Goal: Transaction & Acquisition: Purchase product/service

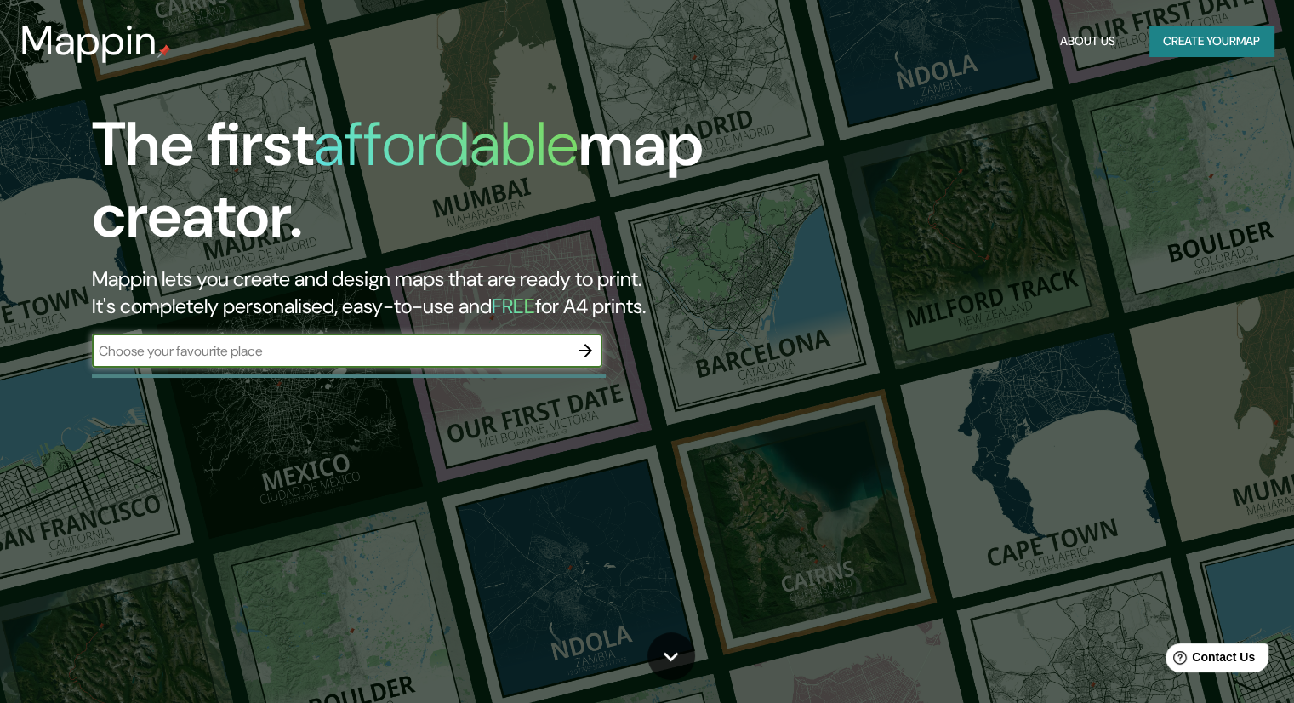
click at [296, 349] on input "text" at bounding box center [330, 351] width 476 height 20
type input "Hagia sophia"
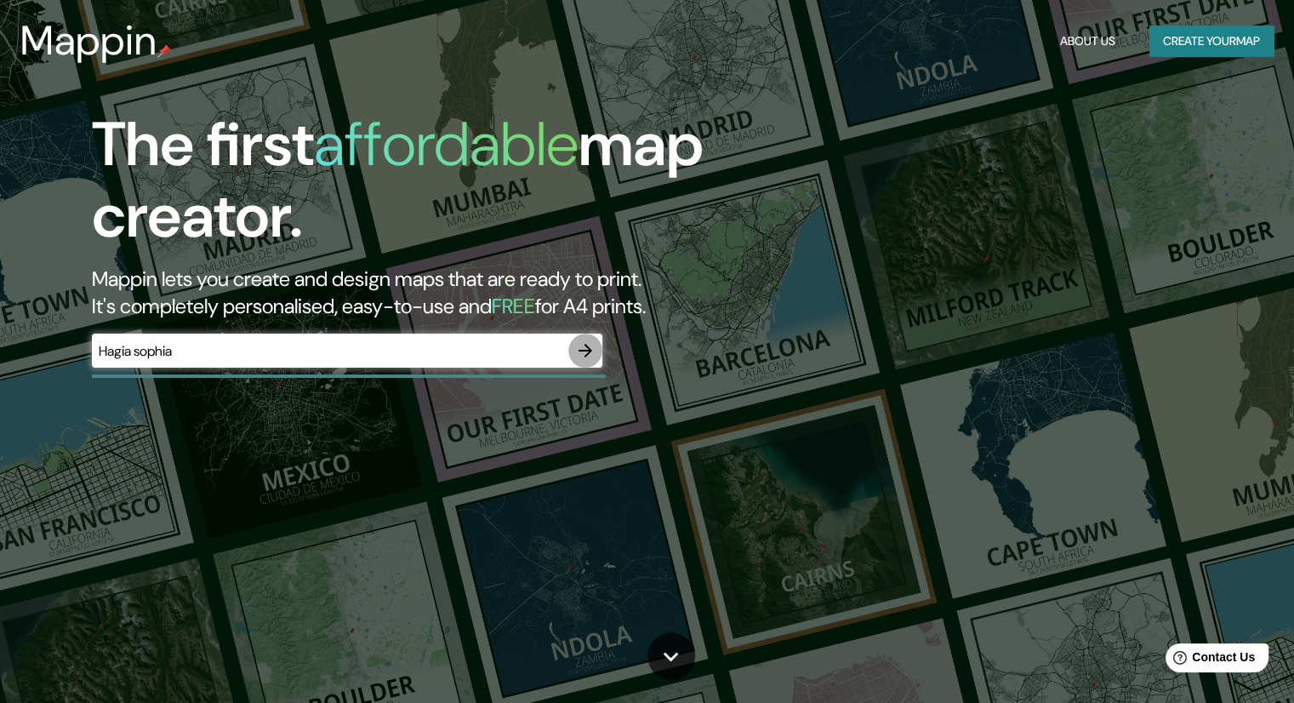
click at [592, 348] on icon "button" at bounding box center [585, 350] width 20 height 20
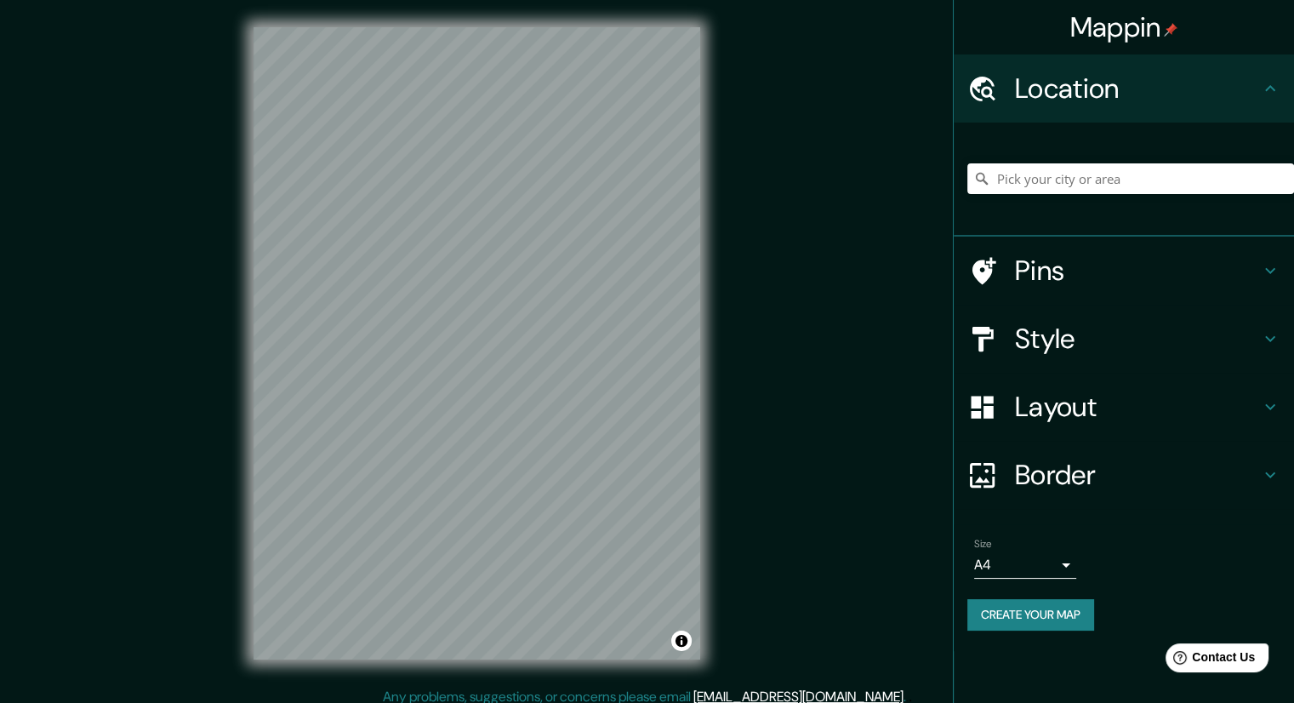
click at [995, 266] on icon at bounding box center [982, 271] width 30 height 30
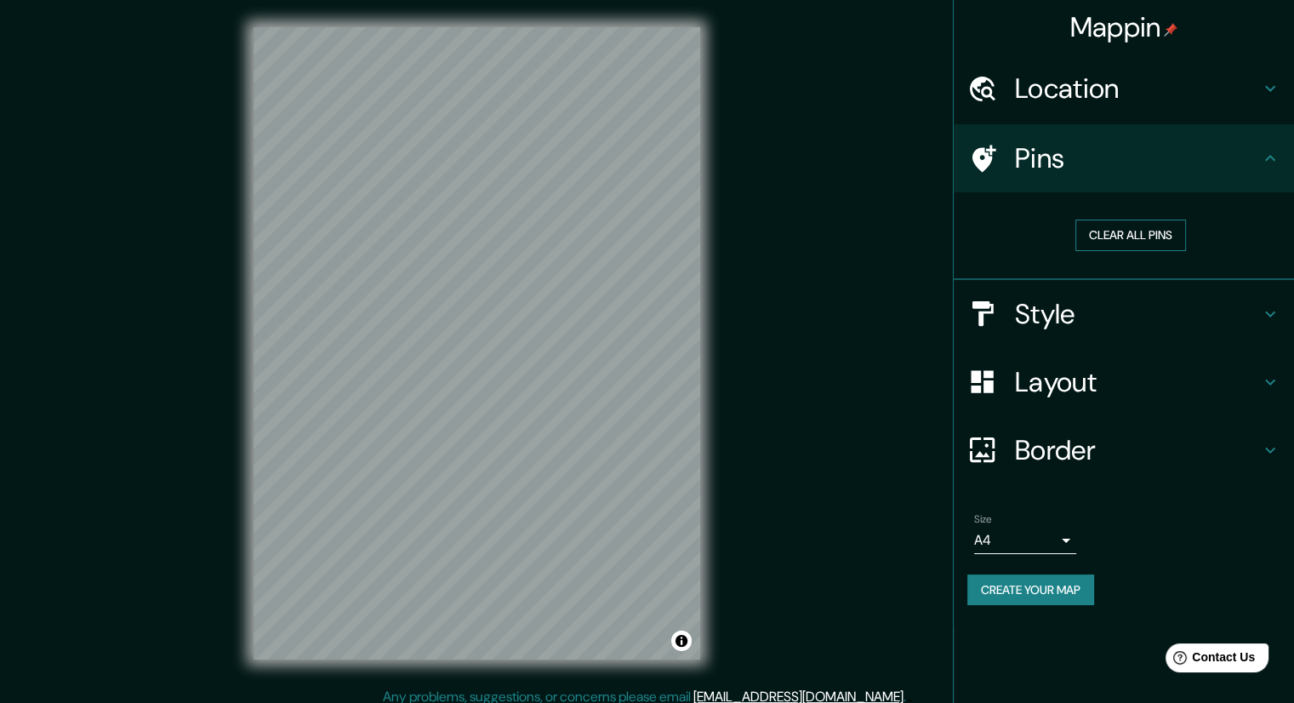
click at [1116, 236] on button "Clear all pins" at bounding box center [1130, 235] width 111 height 31
click at [1154, 237] on button "Clear all pins" at bounding box center [1130, 235] width 111 height 31
click at [1072, 141] on h4 "Pins" at bounding box center [1137, 158] width 245 height 34
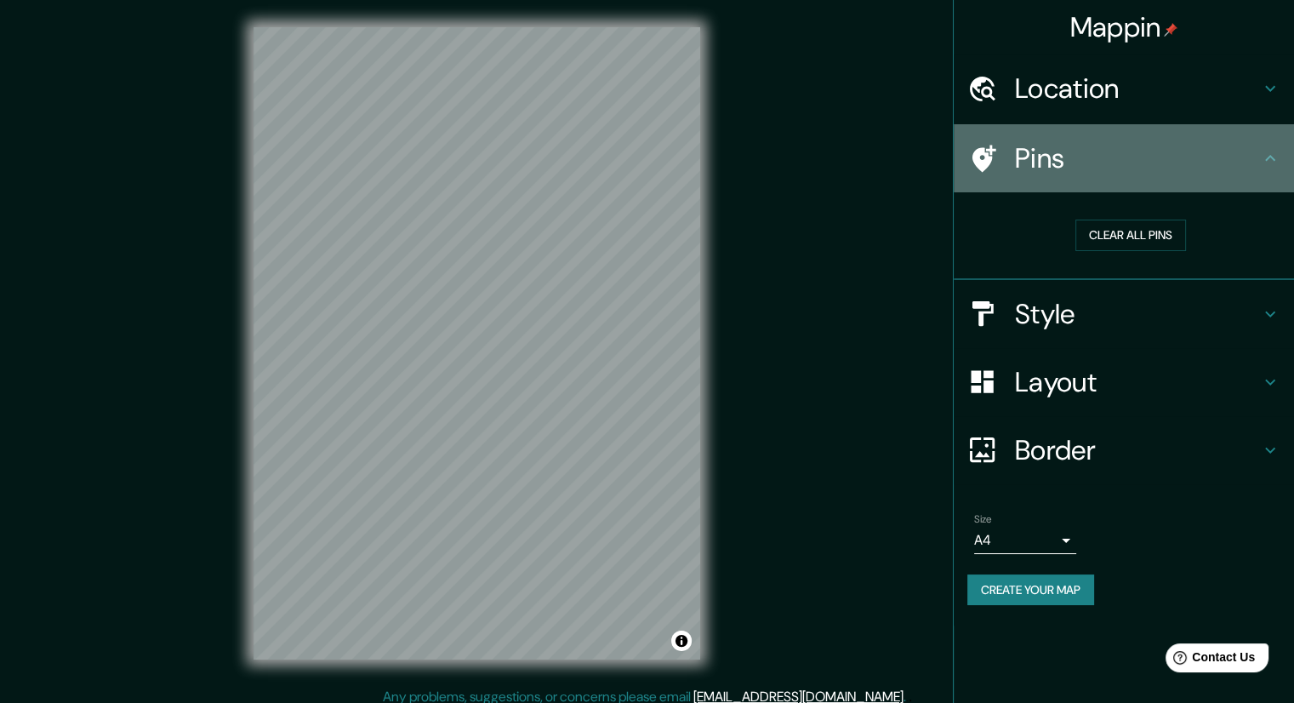
click at [1212, 165] on h4 "Pins" at bounding box center [1137, 158] width 245 height 34
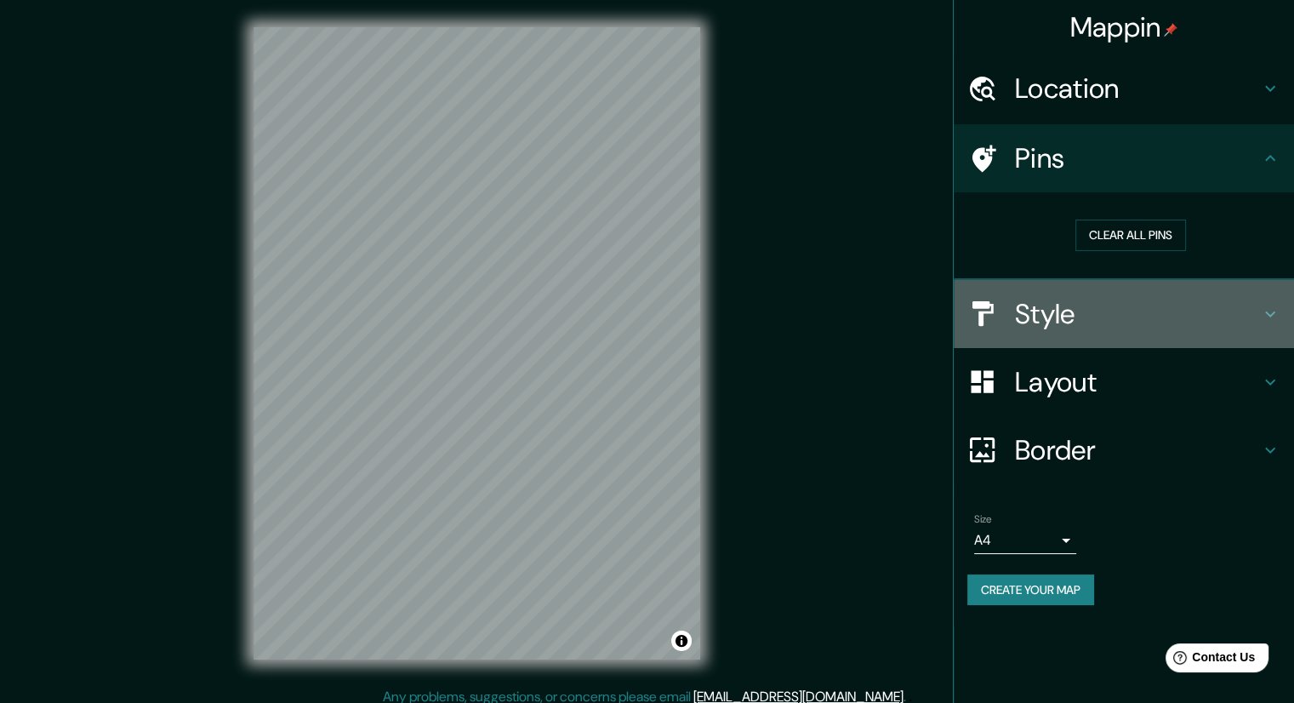
click at [1045, 324] on h4 "Style" at bounding box center [1137, 314] width 245 height 34
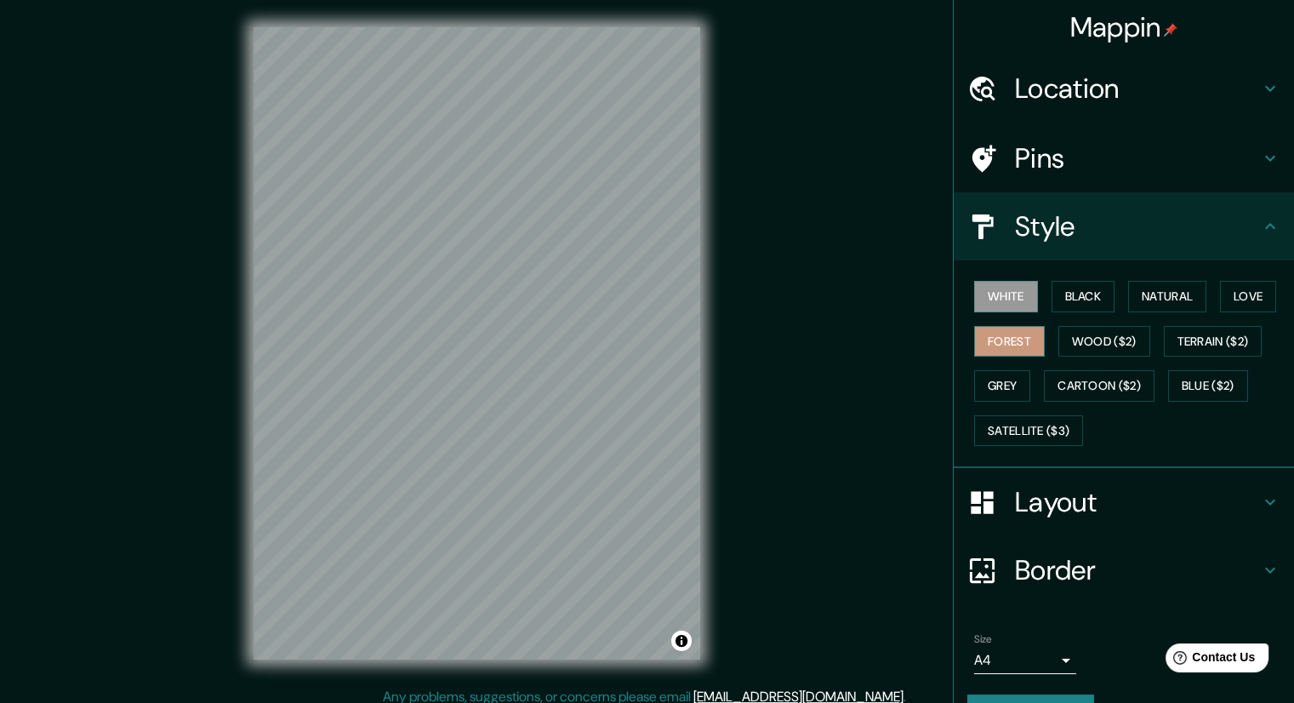
click at [1007, 338] on button "Forest" at bounding box center [1009, 341] width 71 height 31
click at [994, 382] on button "Grey" at bounding box center [1002, 385] width 56 height 31
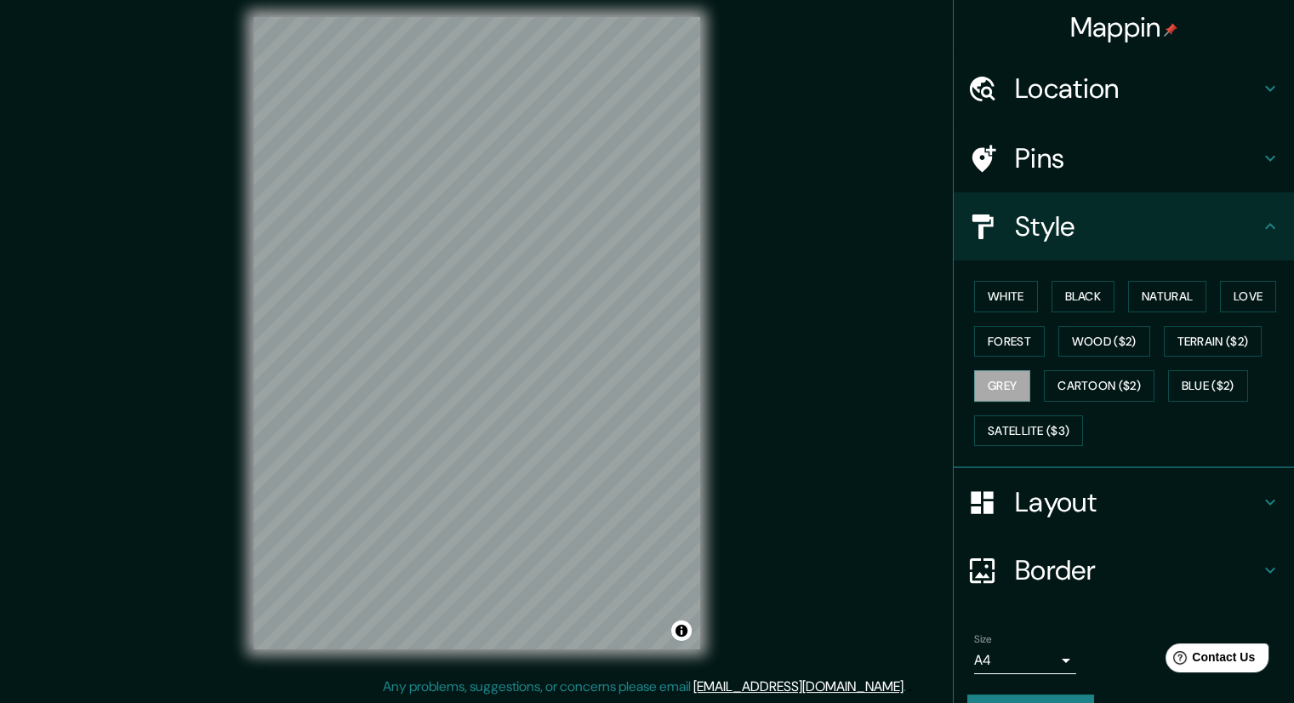
scroll to position [11, 0]
click at [1120, 374] on button "Cartoon ($2)" at bounding box center [1099, 385] width 111 height 31
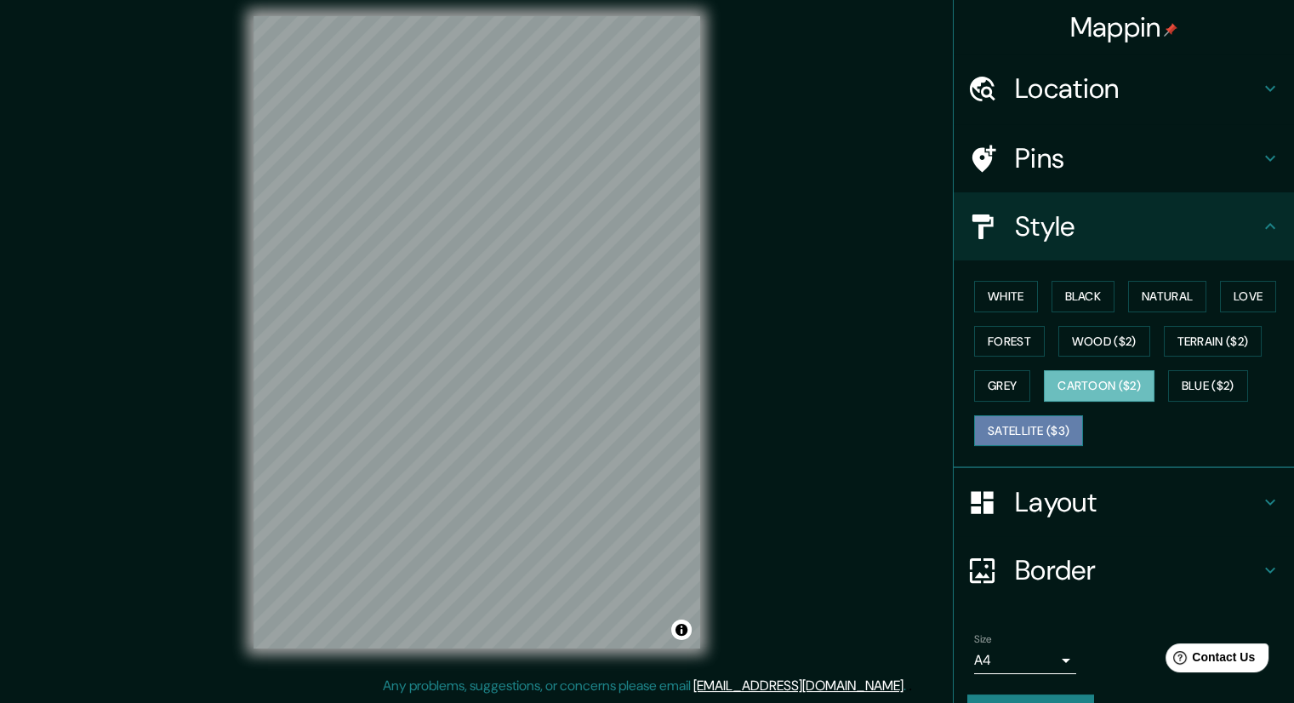
click at [1062, 434] on button "Satellite ($3)" at bounding box center [1028, 430] width 109 height 31
click at [838, 162] on div "Mappin Location Pins Style White Black Natural Love Forest Wood ($2) Terrain ($…" at bounding box center [647, 346] width 1294 height 714
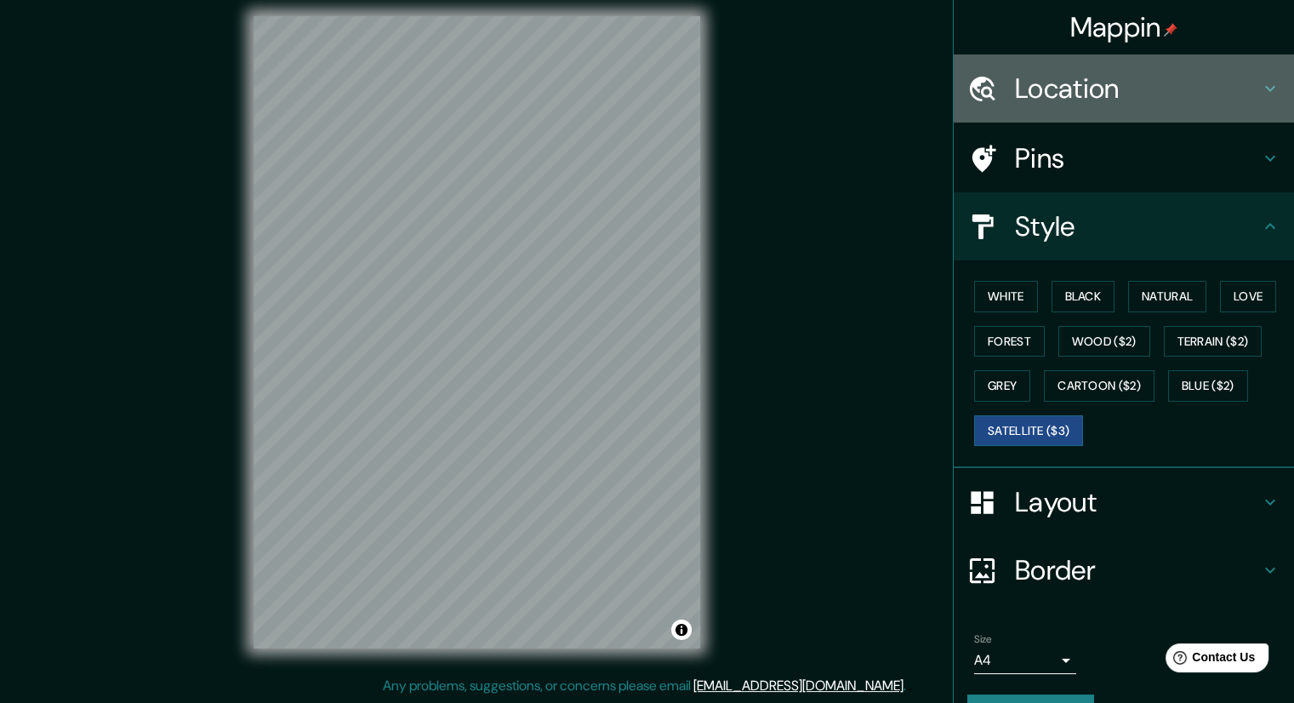
click at [1048, 86] on h4 "Location" at bounding box center [1137, 88] width 245 height 34
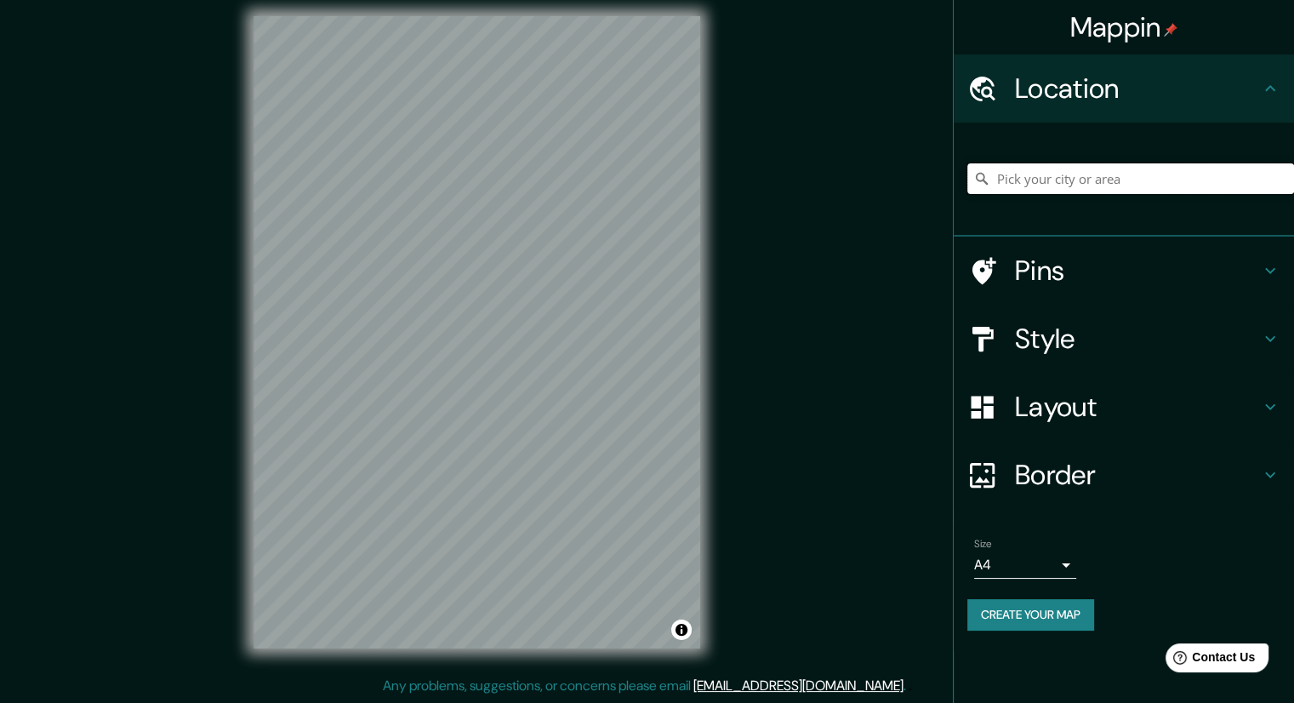
click at [1045, 174] on input "Pick your city or area" at bounding box center [1130, 178] width 327 height 31
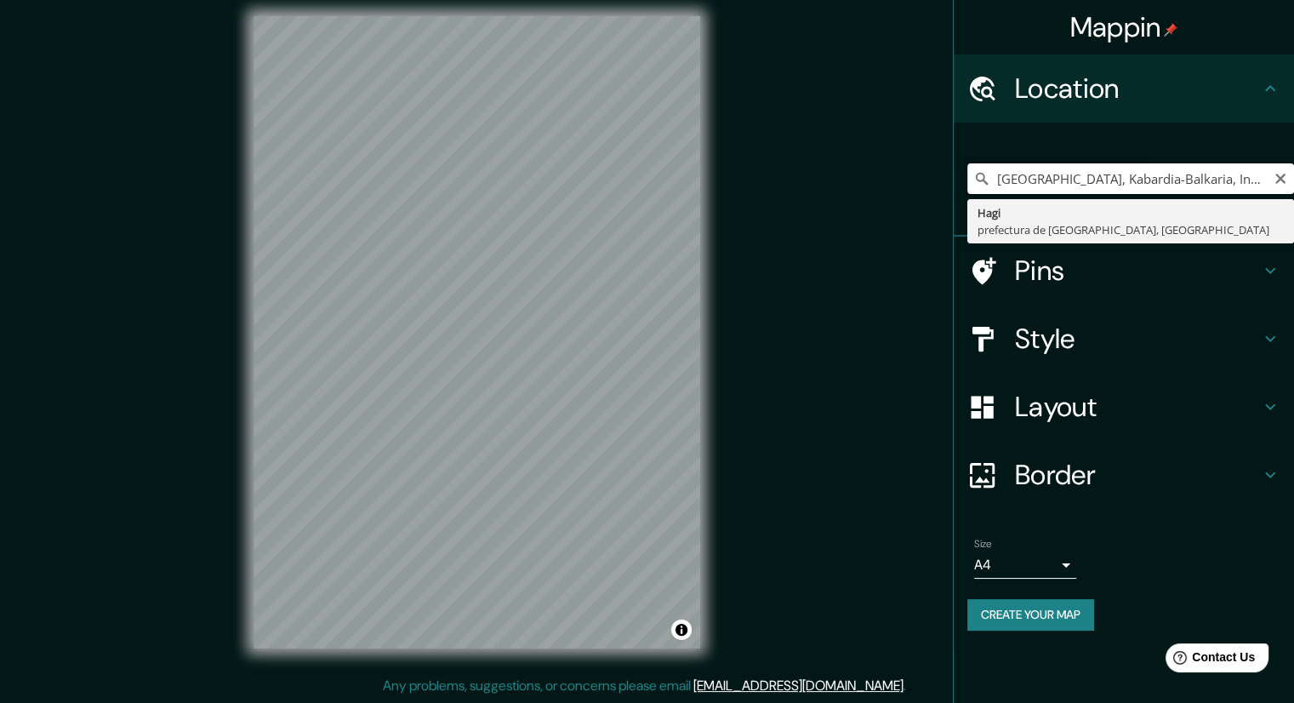
click at [1041, 191] on input "[GEOGRAPHIC_DATA], Kabardia-Balkaria, Internatsionalnoe, 361206, [GEOGRAPHIC_DA…" at bounding box center [1130, 178] width 327 height 31
type input "[GEOGRAPHIC_DATA], Kabardia-Balkaria, Internatsionalnoe, 361206, [GEOGRAPHIC_DA…"
click at [1277, 181] on icon "Clear" at bounding box center [1280, 179] width 10 height 10
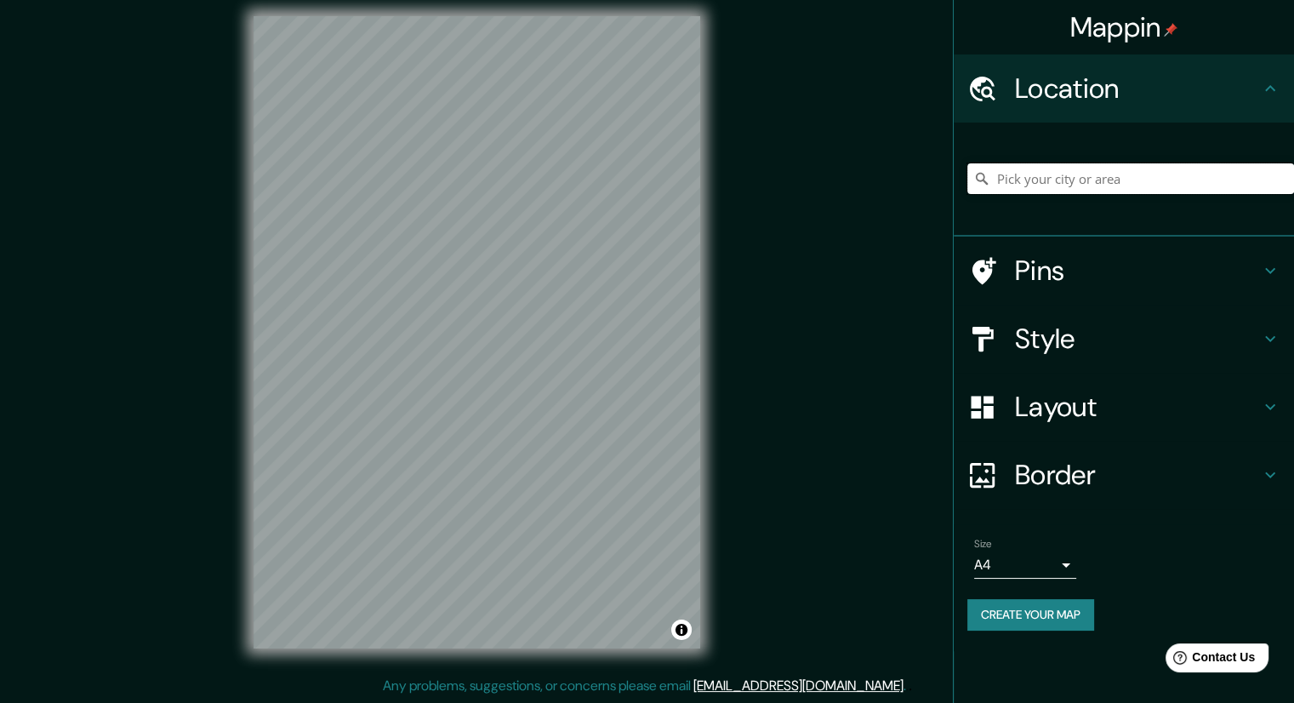
click at [1121, 185] on input "Pick your city or area" at bounding box center [1130, 178] width 327 height 31
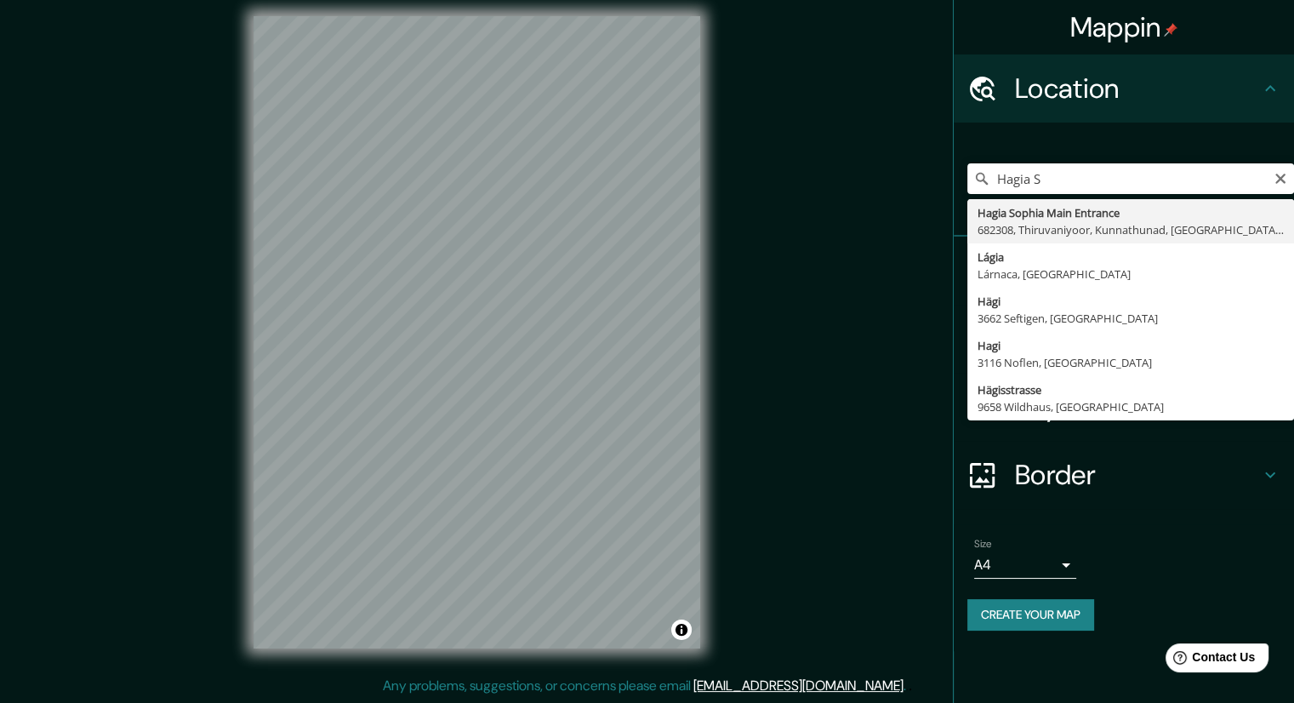
type input "Hagia Sophia Main Entrance, 682308, [GEOGRAPHIC_DATA], [GEOGRAPHIC_DATA], [GEOG…"
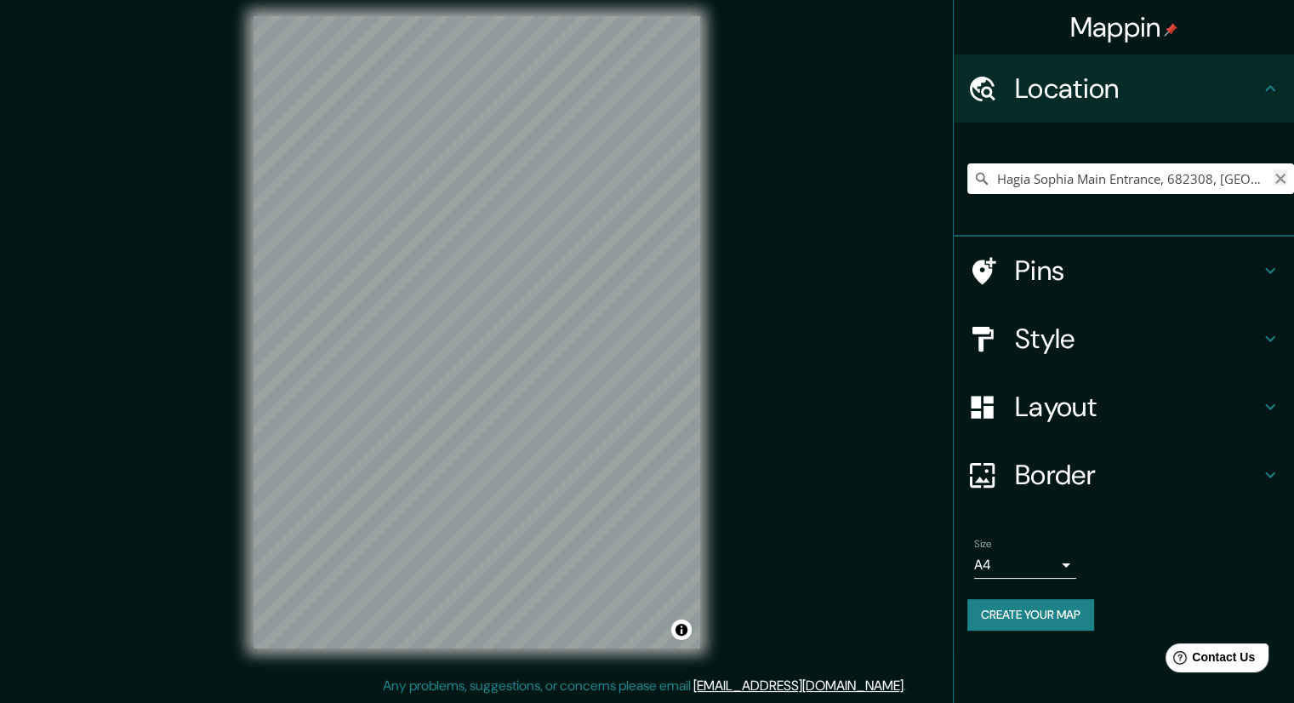
click at [1281, 174] on icon "Clear" at bounding box center [1281, 179] width 14 height 14
click at [1200, 171] on input "Pick your city or area" at bounding box center [1130, 178] width 327 height 31
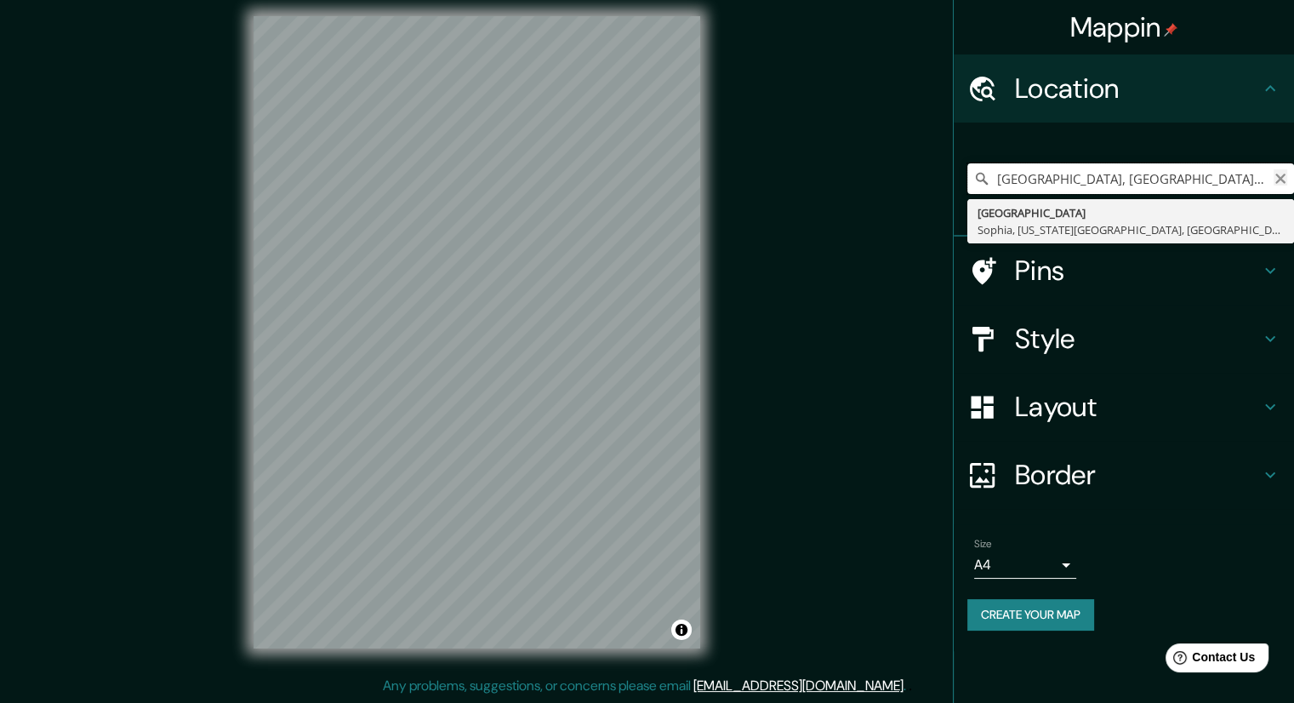
type input "[GEOGRAPHIC_DATA], [GEOGRAPHIC_DATA], [US_STATE][GEOGRAPHIC_DATA], [GEOGRAPHIC_…"
click at [1286, 183] on icon "Clear" at bounding box center [1281, 179] width 14 height 14
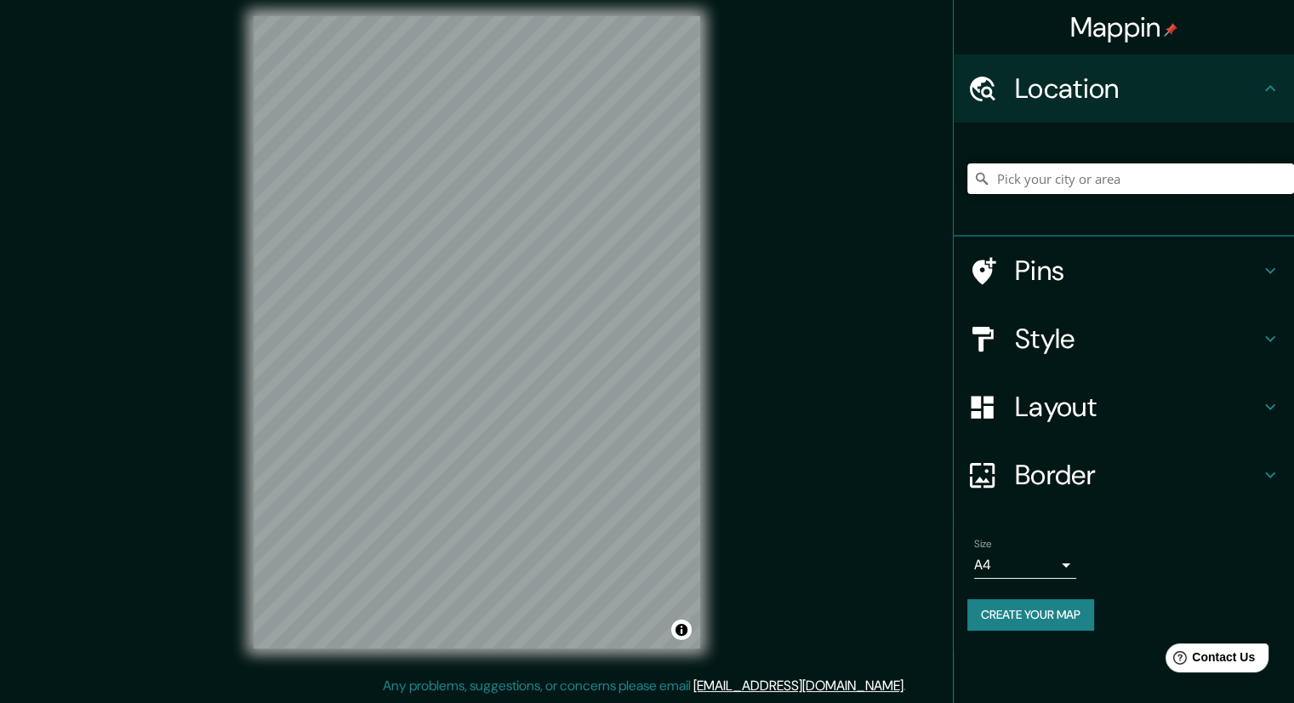
click at [1115, 180] on input "Pick your city or area" at bounding box center [1130, 178] width 327 height 31
click at [1001, 181] on input "Pick your city or area" at bounding box center [1130, 178] width 327 height 31
paste input "Santa Sofía Ayasofya-i [PERSON_NAME]-i Şerifi"
type input "Sérifinga, [GEOGRAPHIC_DATA], [GEOGRAPHIC_DATA]"
click at [1283, 182] on icon "Clear" at bounding box center [1280, 179] width 10 height 10
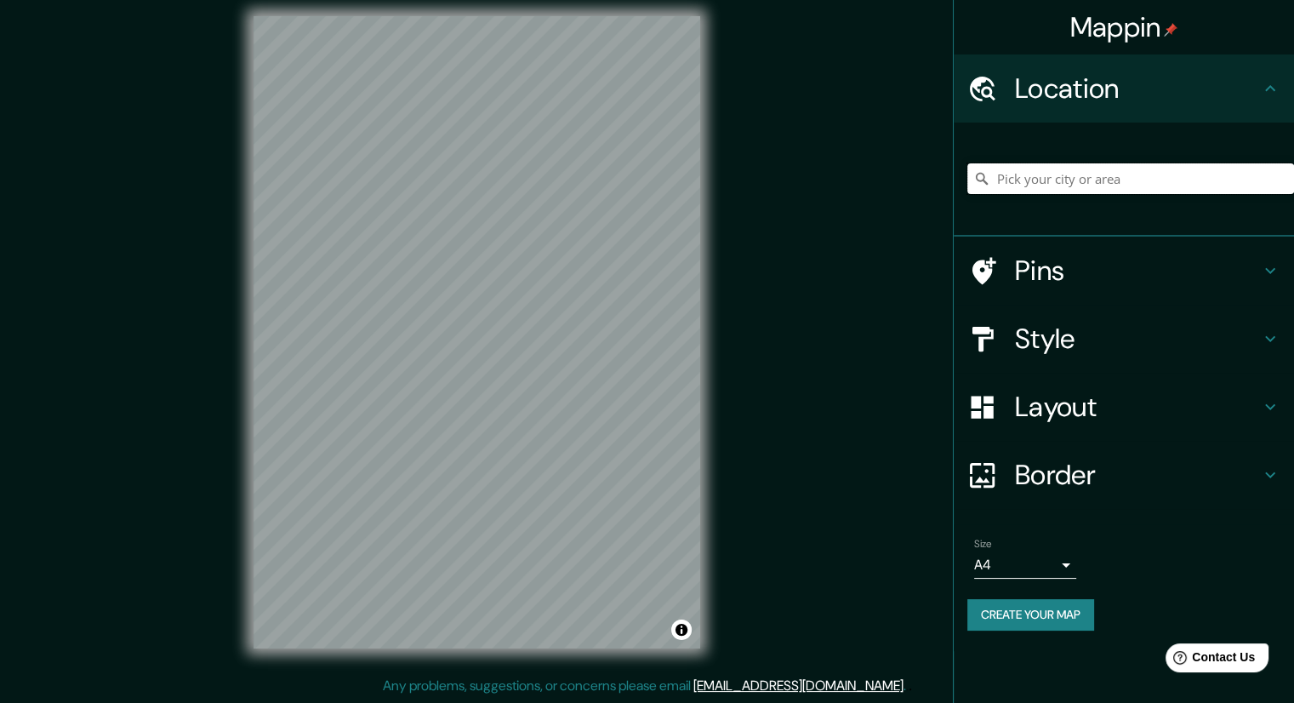
click at [1089, 167] on input "Pick your city or area" at bounding box center [1130, 178] width 327 height 31
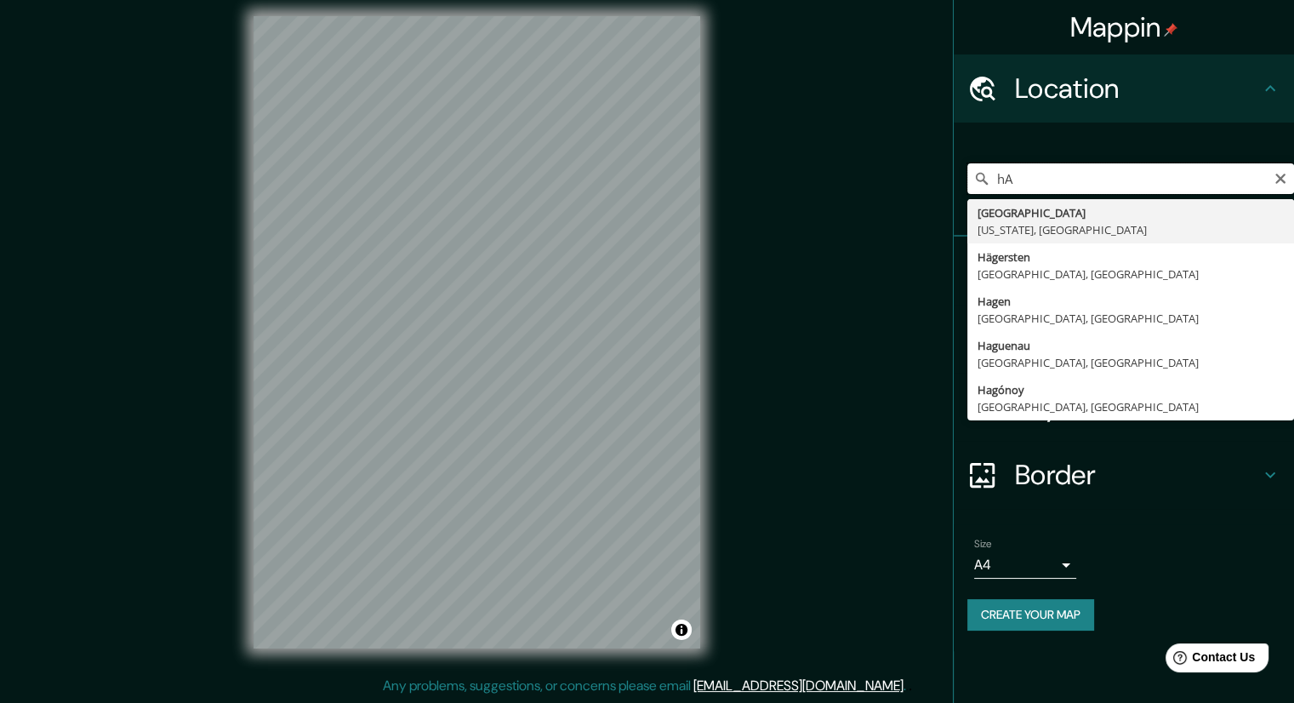
type input "h"
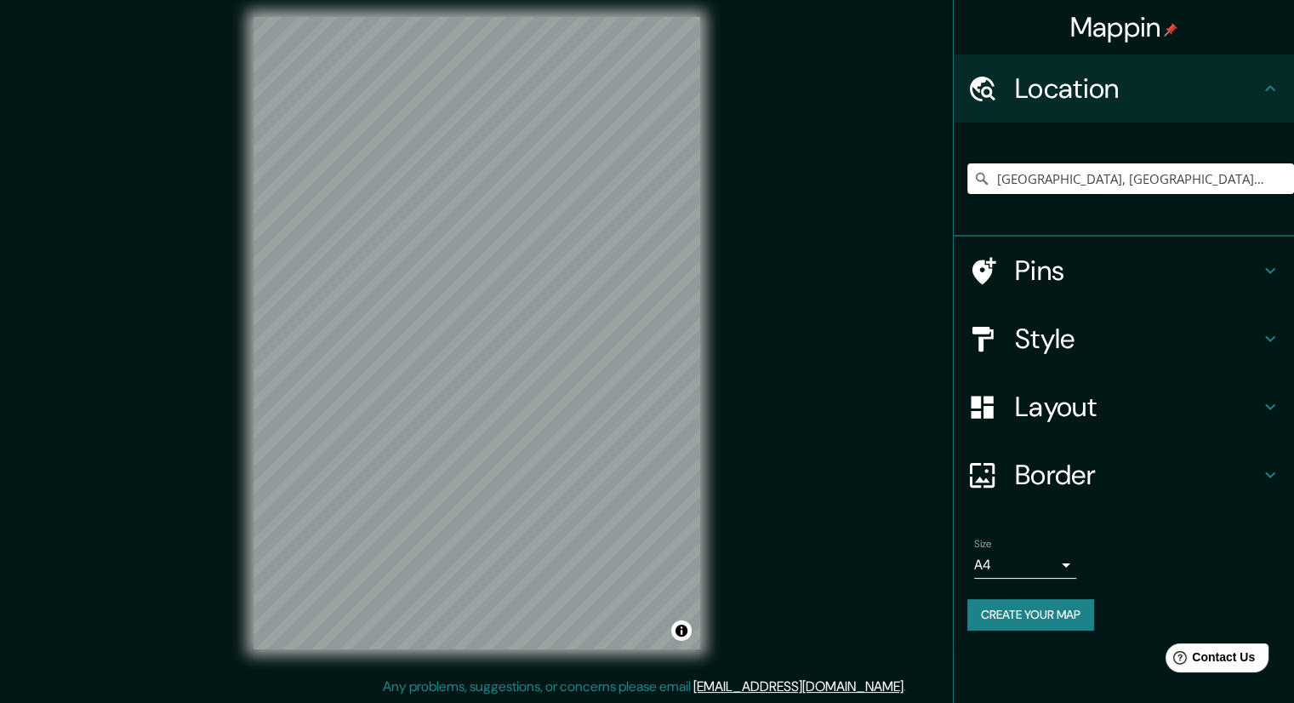
scroll to position [11, 0]
type input "[GEOGRAPHIC_DATA], [GEOGRAPHIC_DATA]-[GEOGRAPHIC_DATA], [GEOGRAPHIC_DATA]"
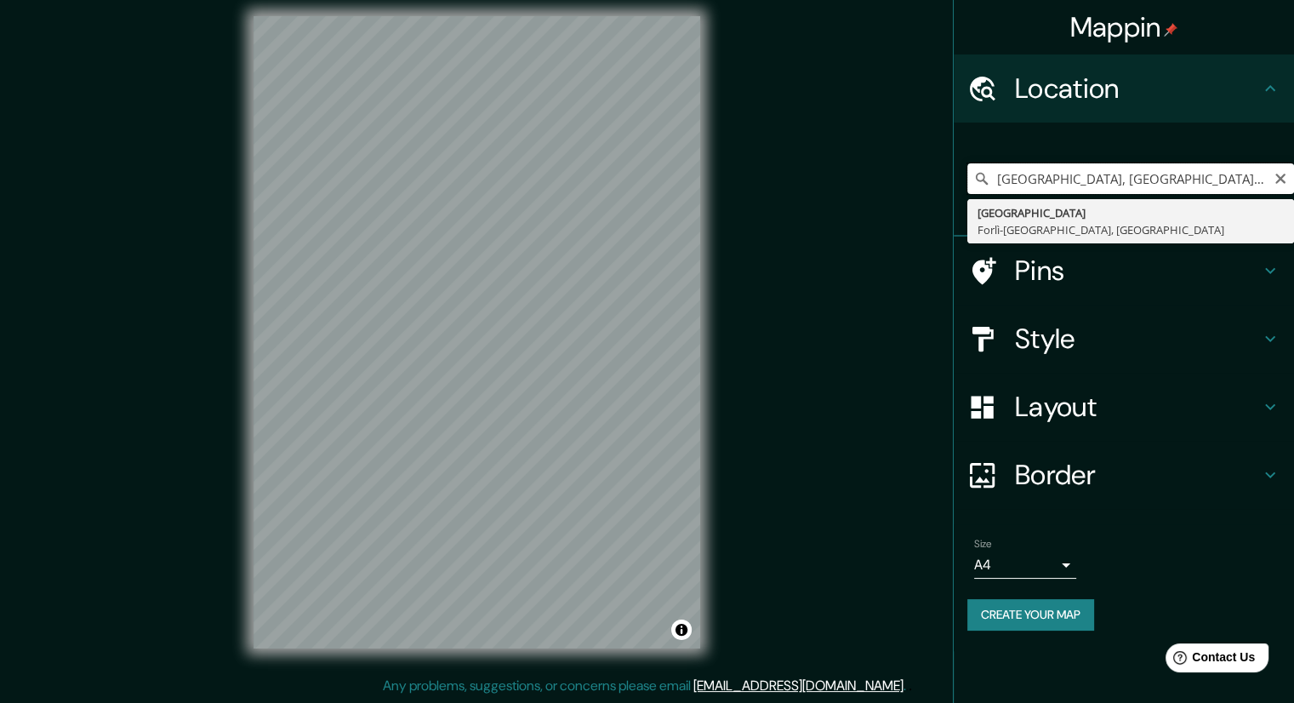
click at [1291, 175] on input "[GEOGRAPHIC_DATA], [GEOGRAPHIC_DATA]-[GEOGRAPHIC_DATA], [GEOGRAPHIC_DATA]" at bounding box center [1130, 178] width 327 height 31
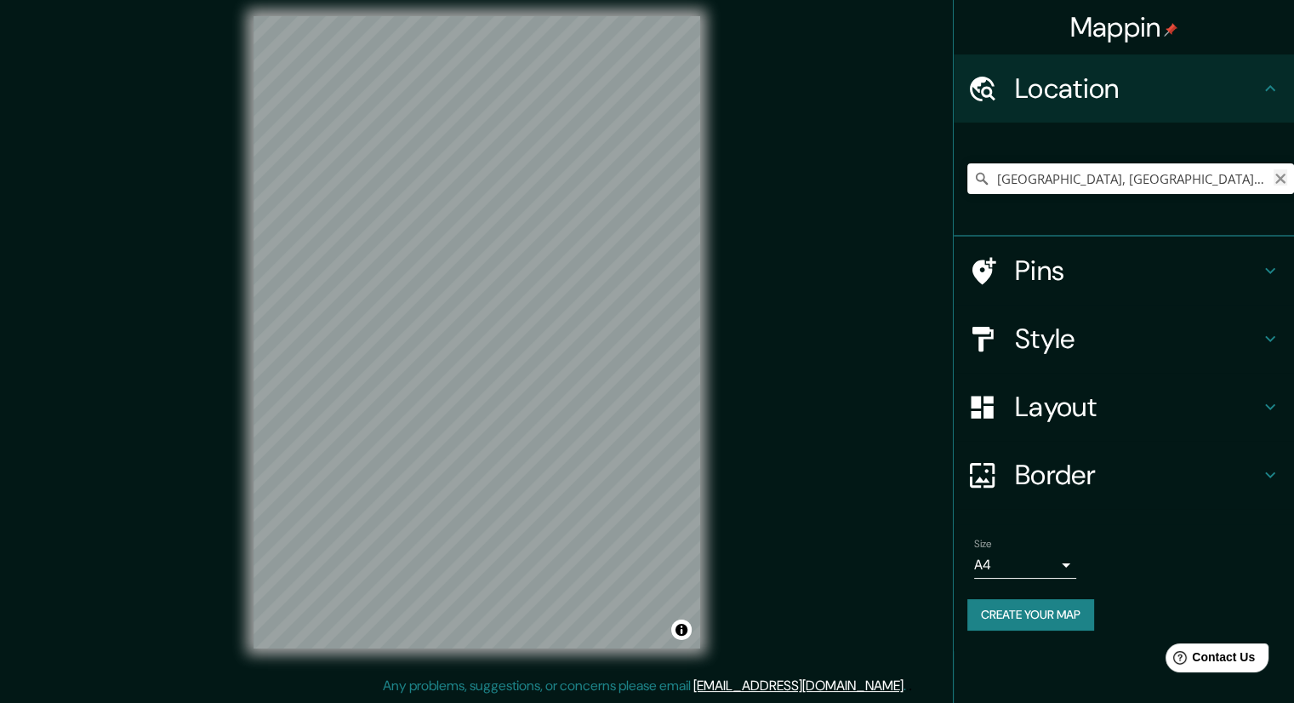
click at [1279, 183] on icon "Clear" at bounding box center [1281, 179] width 14 height 14
click at [1266, 178] on input "Pick your city or area" at bounding box center [1130, 178] width 327 height 31
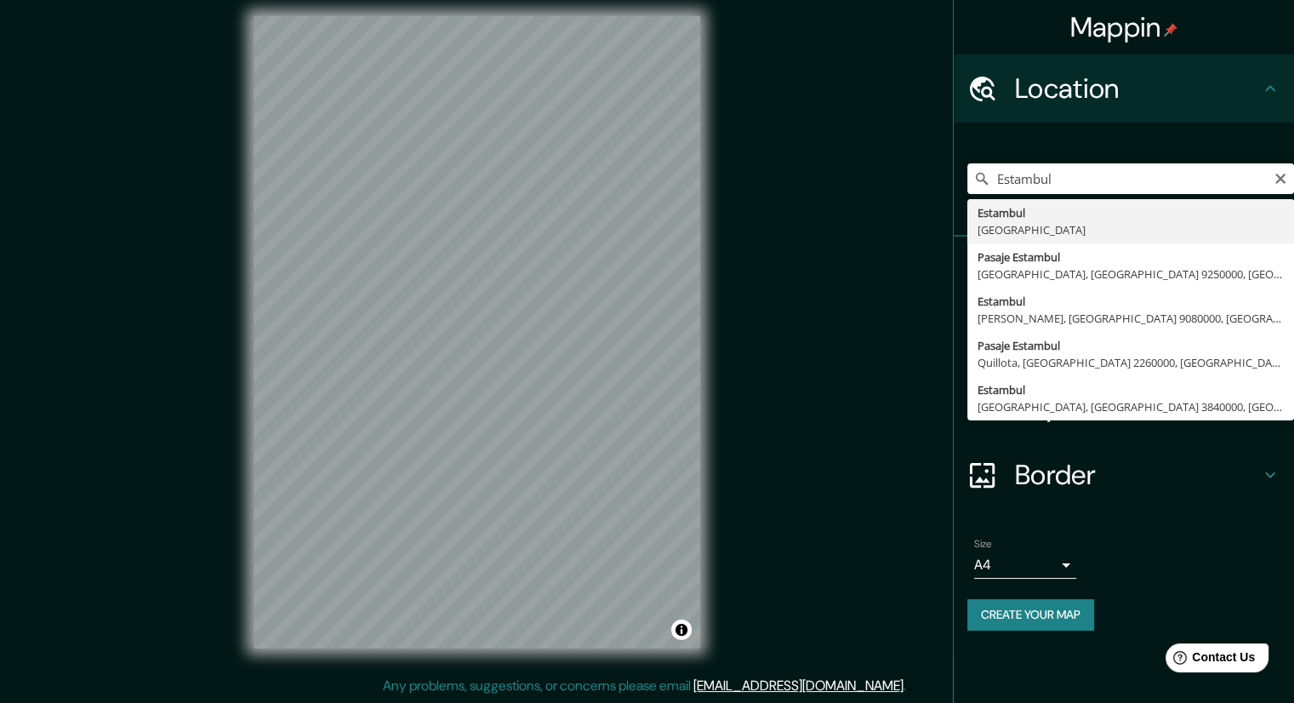
type input "[GEOGRAPHIC_DATA], [GEOGRAPHIC_DATA]"
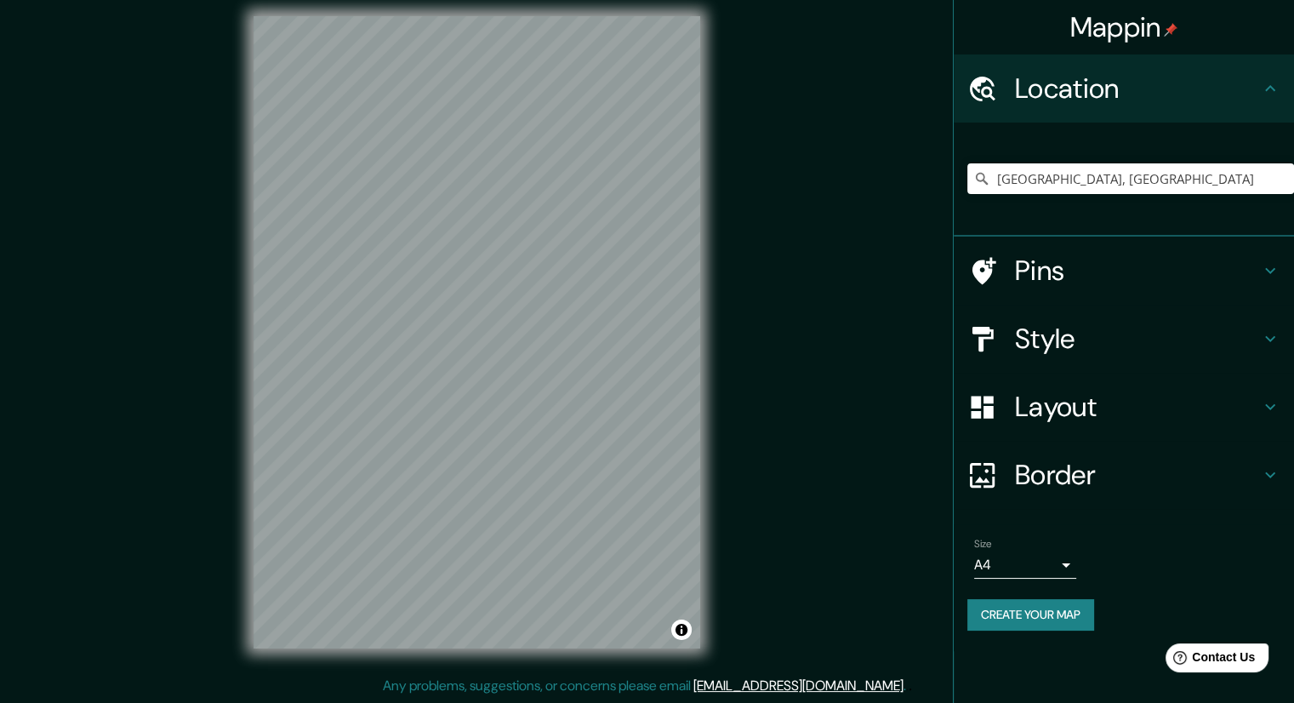
click at [534, 647] on div "© Mapbox © OpenStreetMap Improve this map © Maxar" at bounding box center [476, 332] width 501 height 687
click at [1056, 341] on h4 "Style" at bounding box center [1137, 339] width 245 height 34
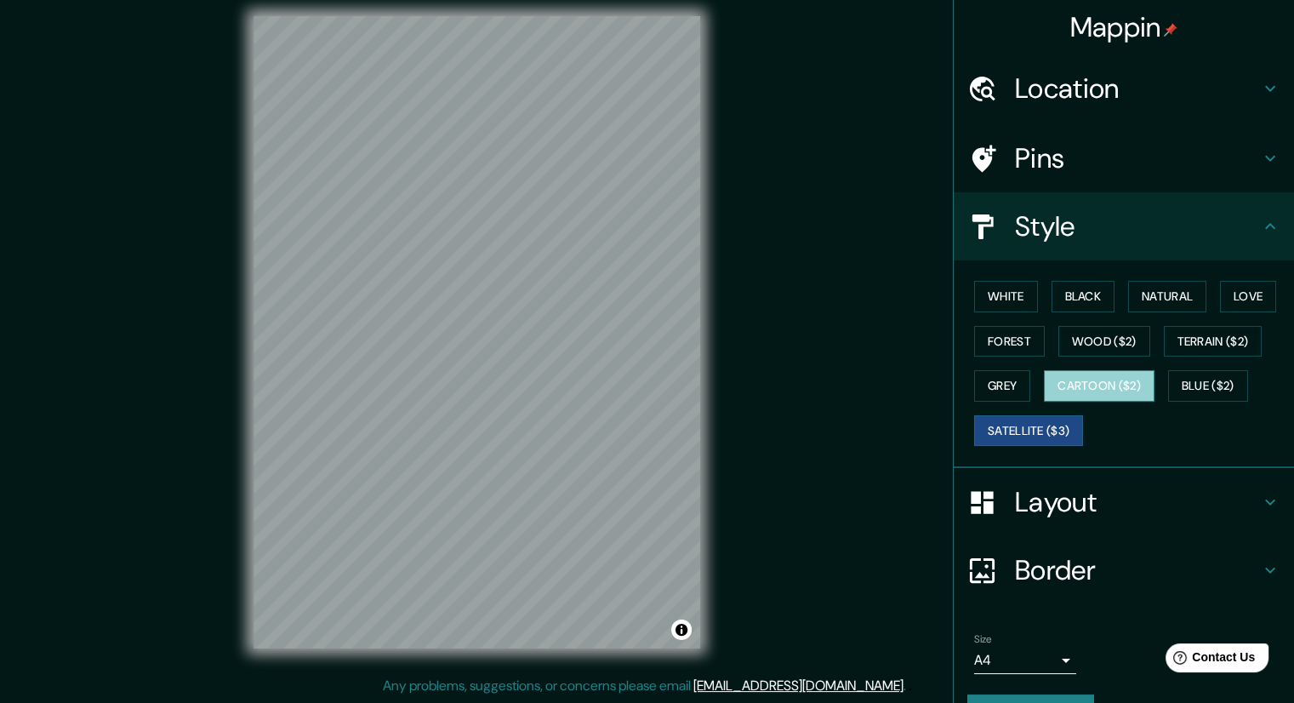
click at [1092, 375] on button "Cartoon ($2)" at bounding box center [1099, 385] width 111 height 31
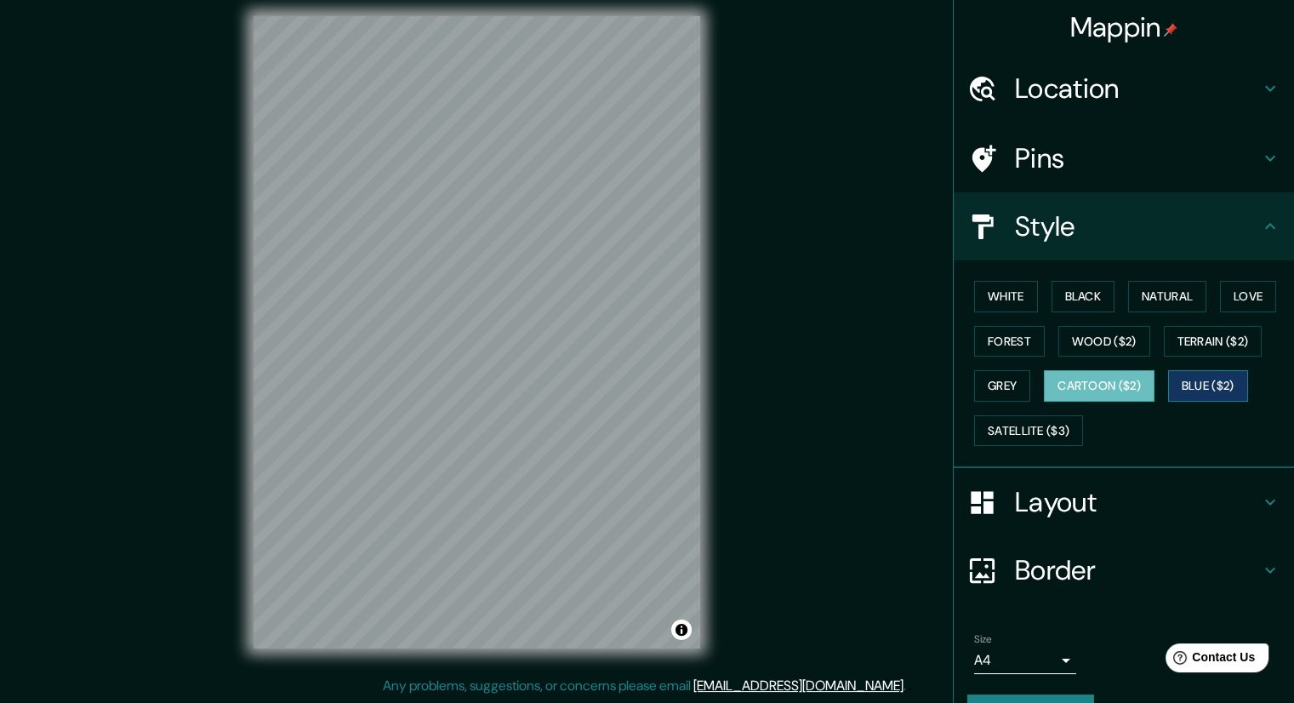
click at [1195, 382] on button "Blue ($2)" at bounding box center [1208, 385] width 80 height 31
click at [1230, 289] on button "Love" at bounding box center [1248, 296] width 56 height 31
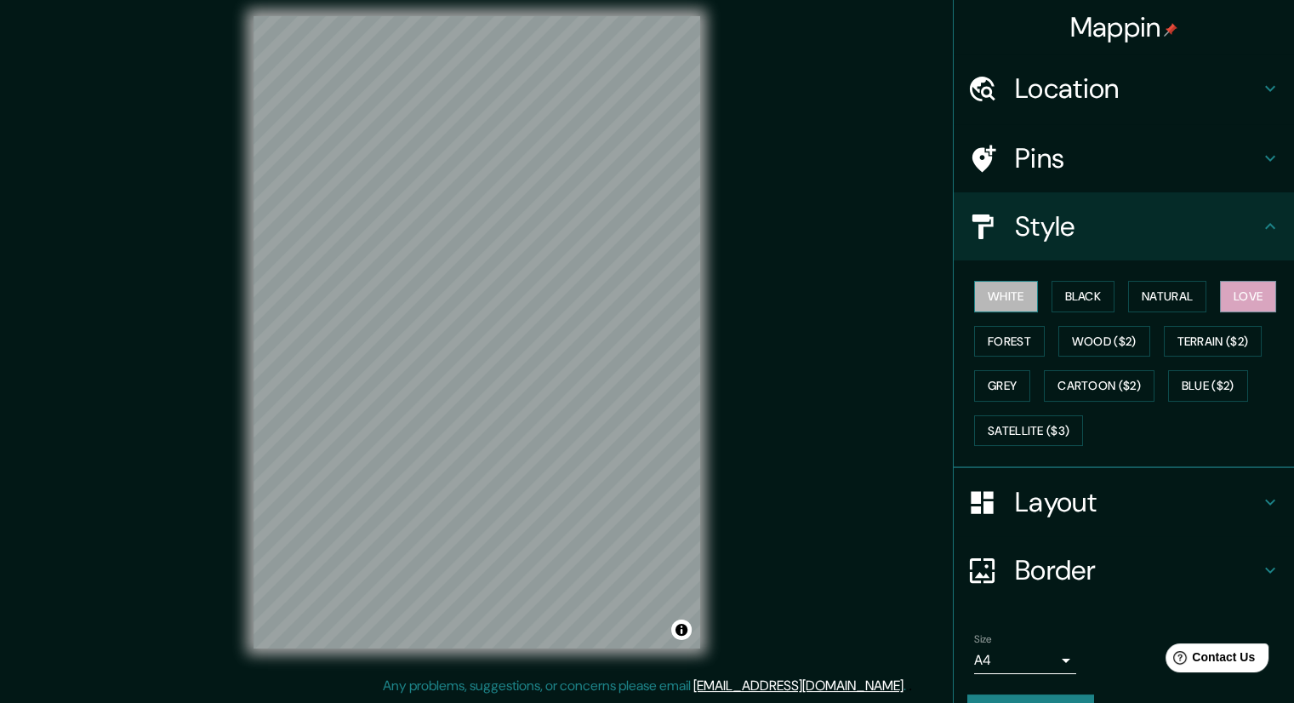
click at [984, 289] on button "White" at bounding box center [1006, 296] width 64 height 31
click at [992, 340] on button "Forest" at bounding box center [1009, 341] width 71 height 31
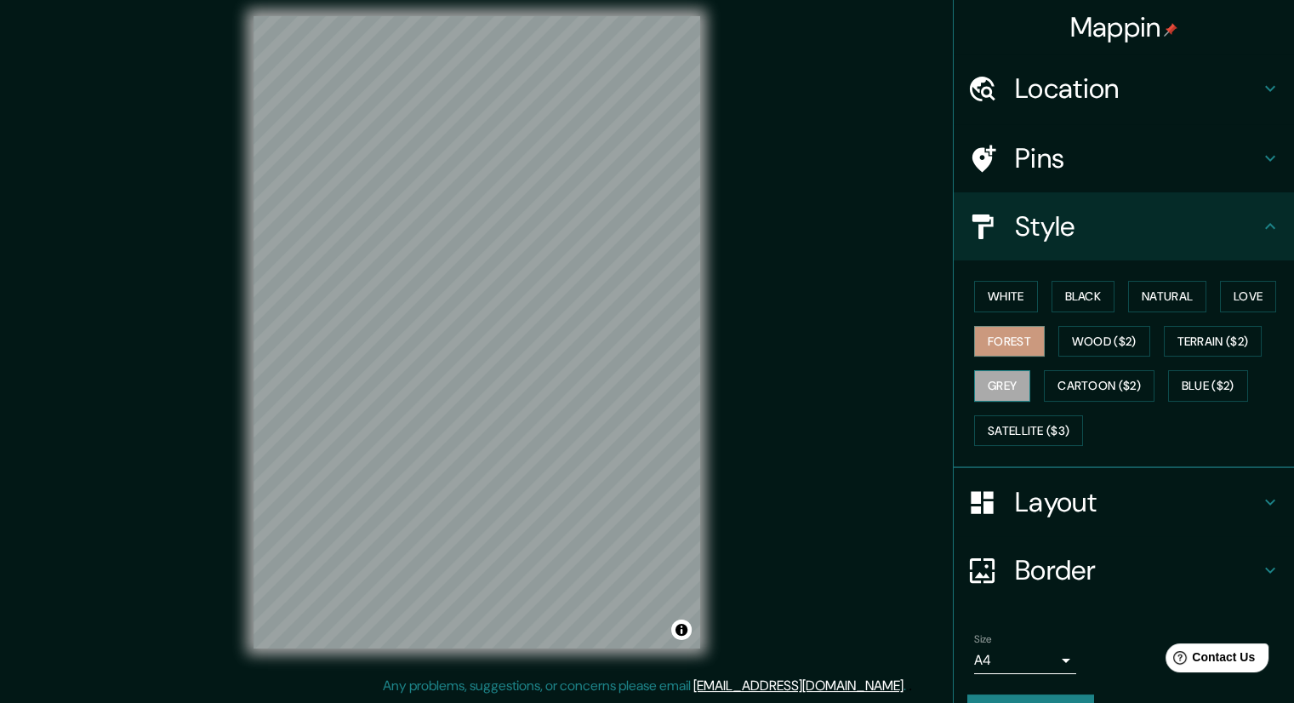
click at [982, 396] on button "Grey" at bounding box center [1002, 385] width 56 height 31
click at [1032, 428] on button "Satellite ($3)" at bounding box center [1028, 430] width 109 height 31
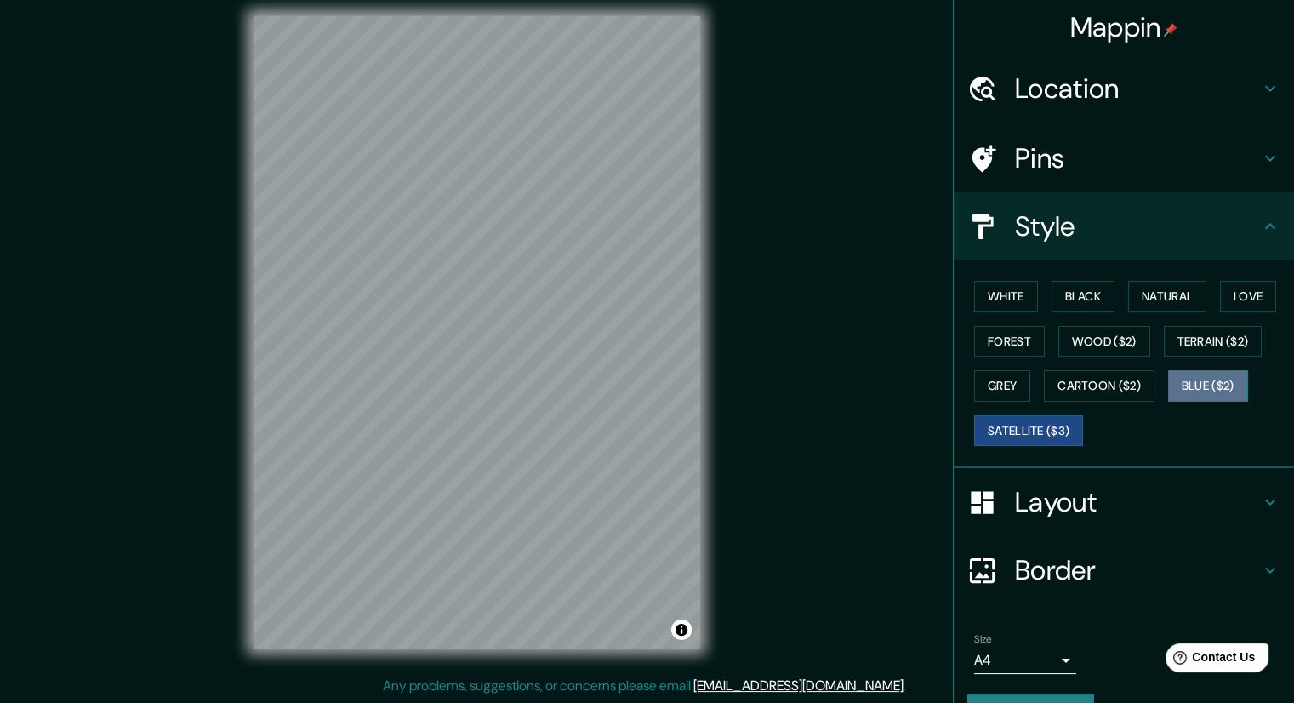
click at [1208, 382] on button "Blue ($2)" at bounding box center [1208, 385] width 80 height 31
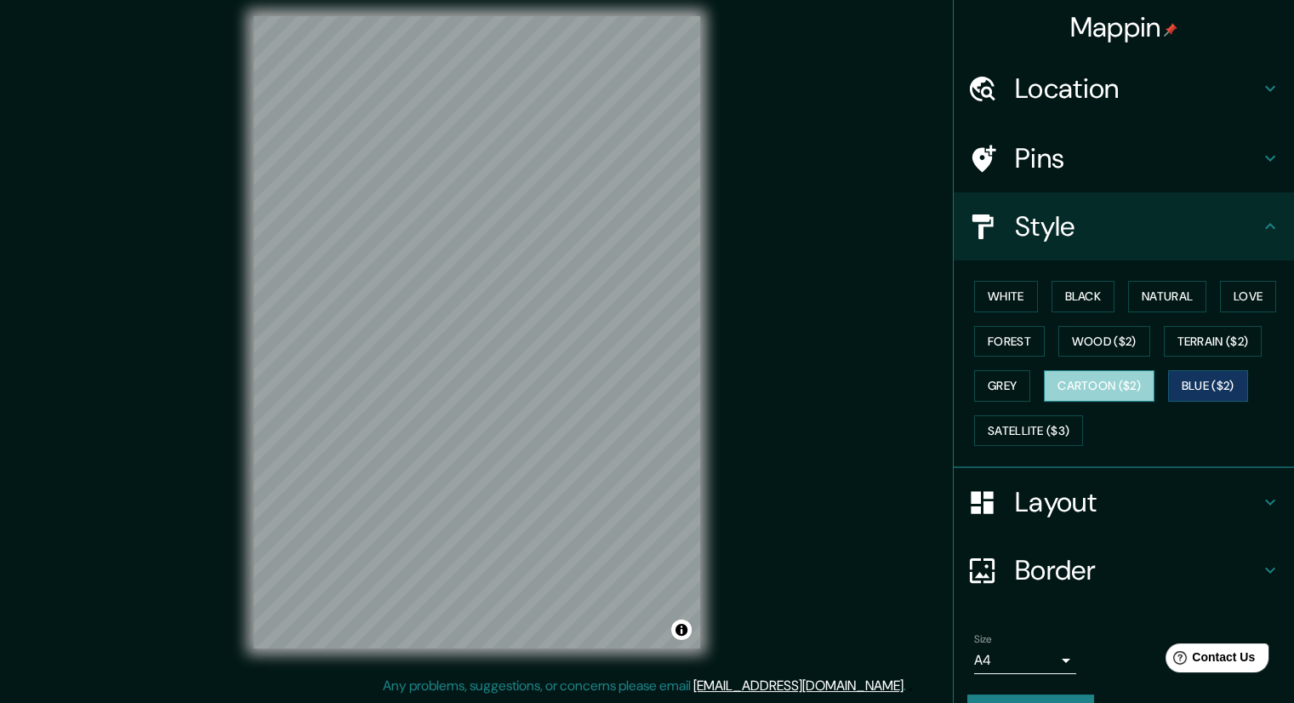
click at [1112, 396] on button "Cartoon ($2)" at bounding box center [1099, 385] width 111 height 31
click at [1100, 336] on button "Wood ($2)" at bounding box center [1104, 341] width 92 height 31
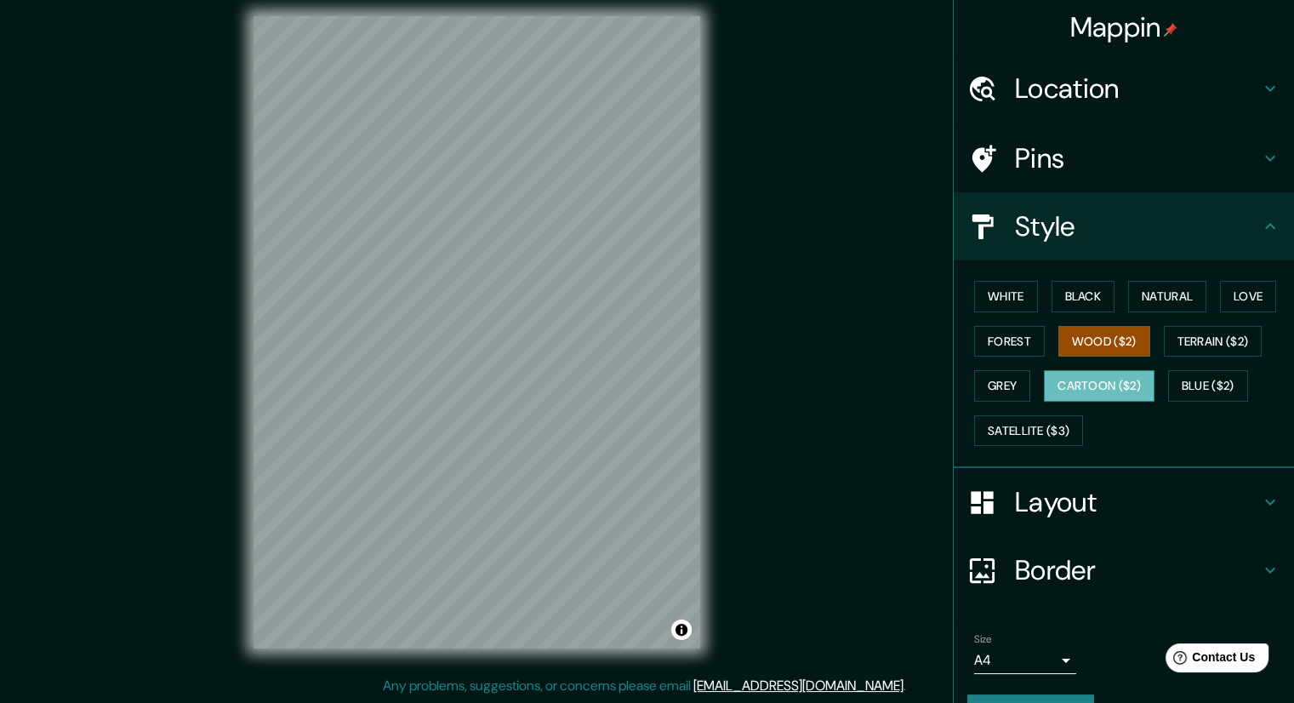
click at [1103, 377] on button "Cartoon ($2)" at bounding box center [1099, 385] width 111 height 31
click at [1143, 299] on button "Natural" at bounding box center [1167, 296] width 78 height 31
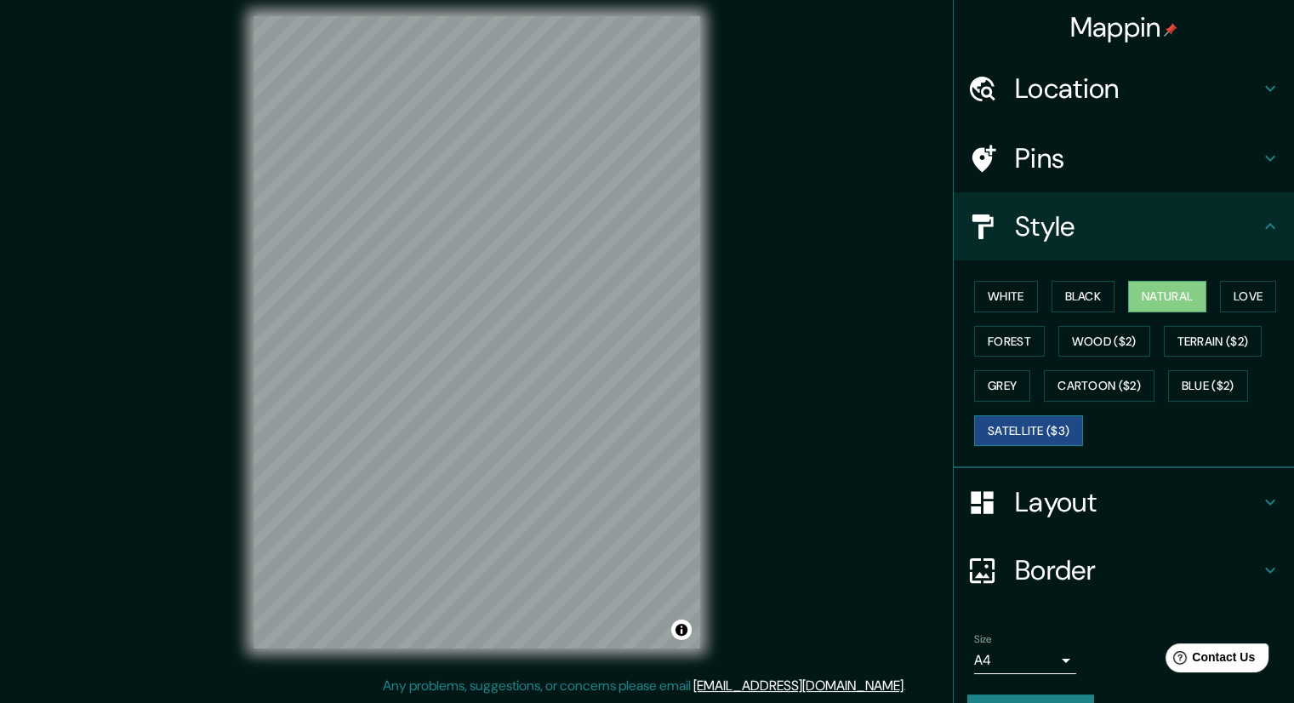
click at [1038, 425] on button "Satellite ($3)" at bounding box center [1028, 430] width 109 height 31
click at [1147, 293] on button "Natural" at bounding box center [1167, 296] width 78 height 31
click at [1246, 288] on button "Love" at bounding box center [1248, 296] width 56 height 31
click at [1174, 294] on button "Natural" at bounding box center [1167, 296] width 78 height 31
click at [1026, 494] on h4 "Layout" at bounding box center [1137, 502] width 245 height 34
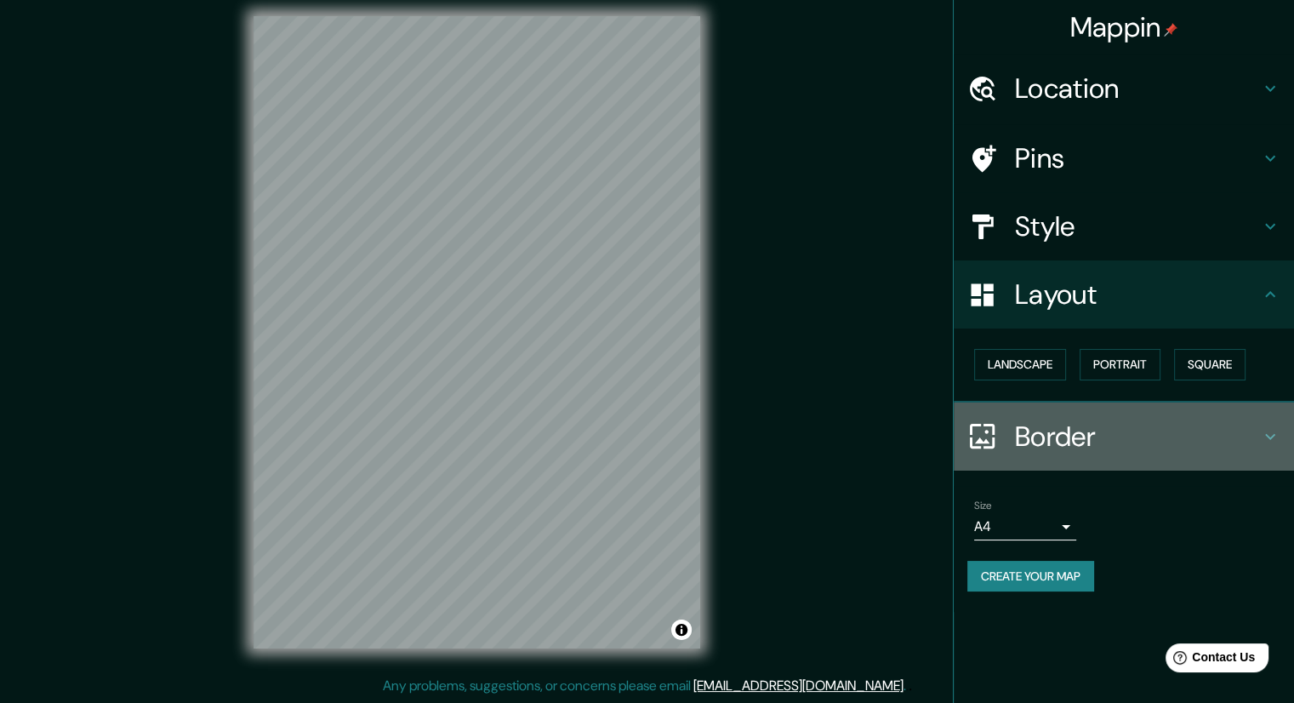
click at [1087, 448] on h4 "Border" at bounding box center [1137, 436] width 245 height 34
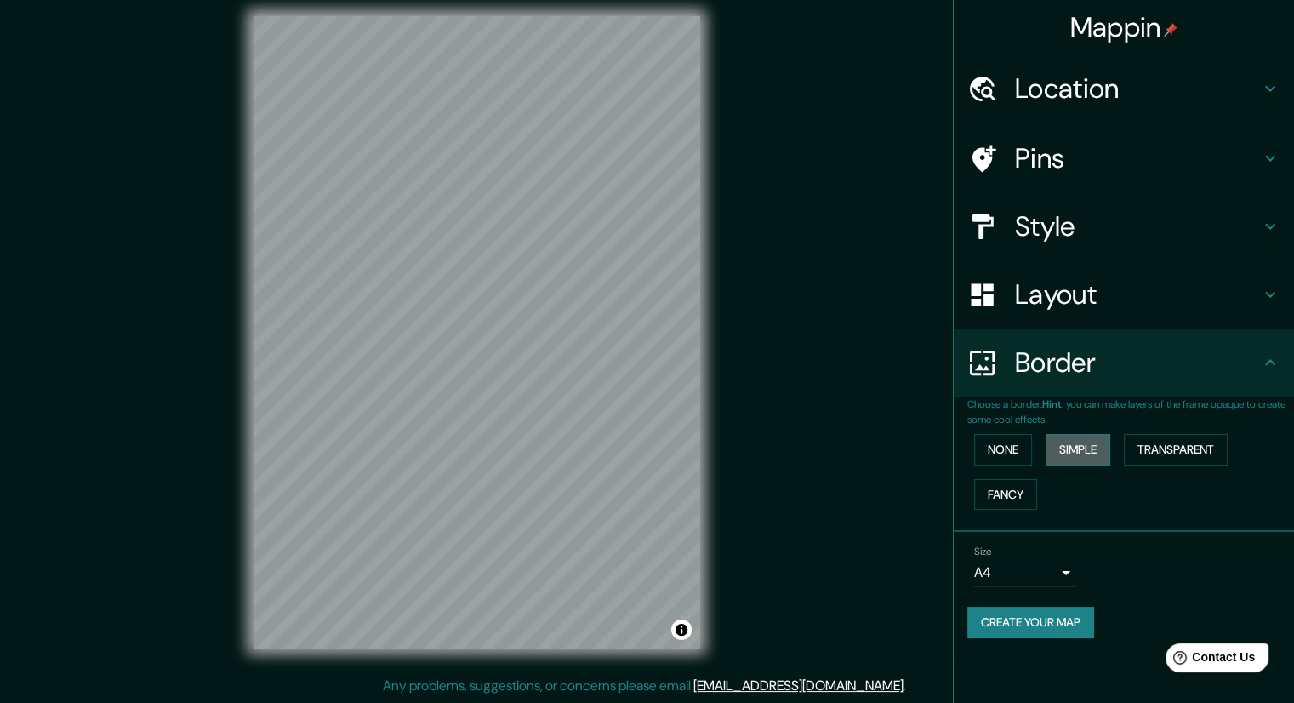
click at [1078, 453] on button "Simple" at bounding box center [1078, 449] width 65 height 31
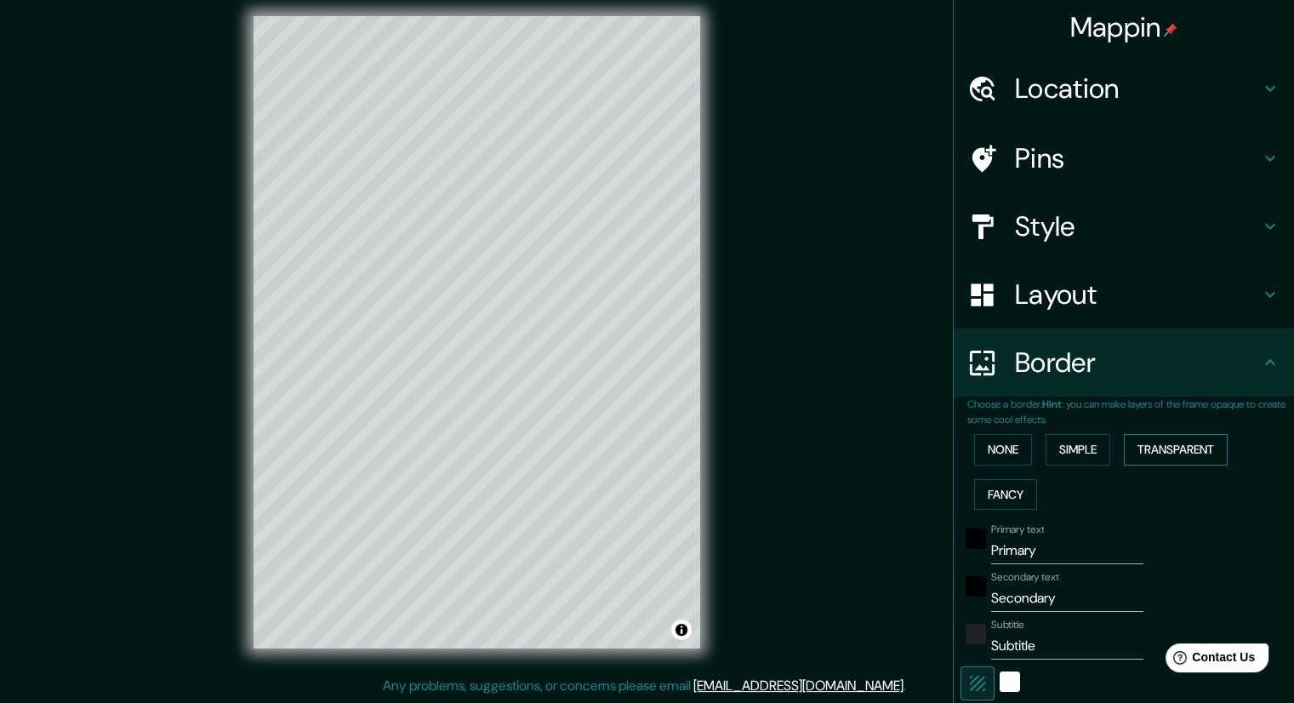
click at [1179, 446] on button "Transparent" at bounding box center [1176, 449] width 104 height 31
click at [1001, 501] on button "Fancy" at bounding box center [1005, 494] width 63 height 31
click at [999, 463] on button "None" at bounding box center [1003, 449] width 58 height 31
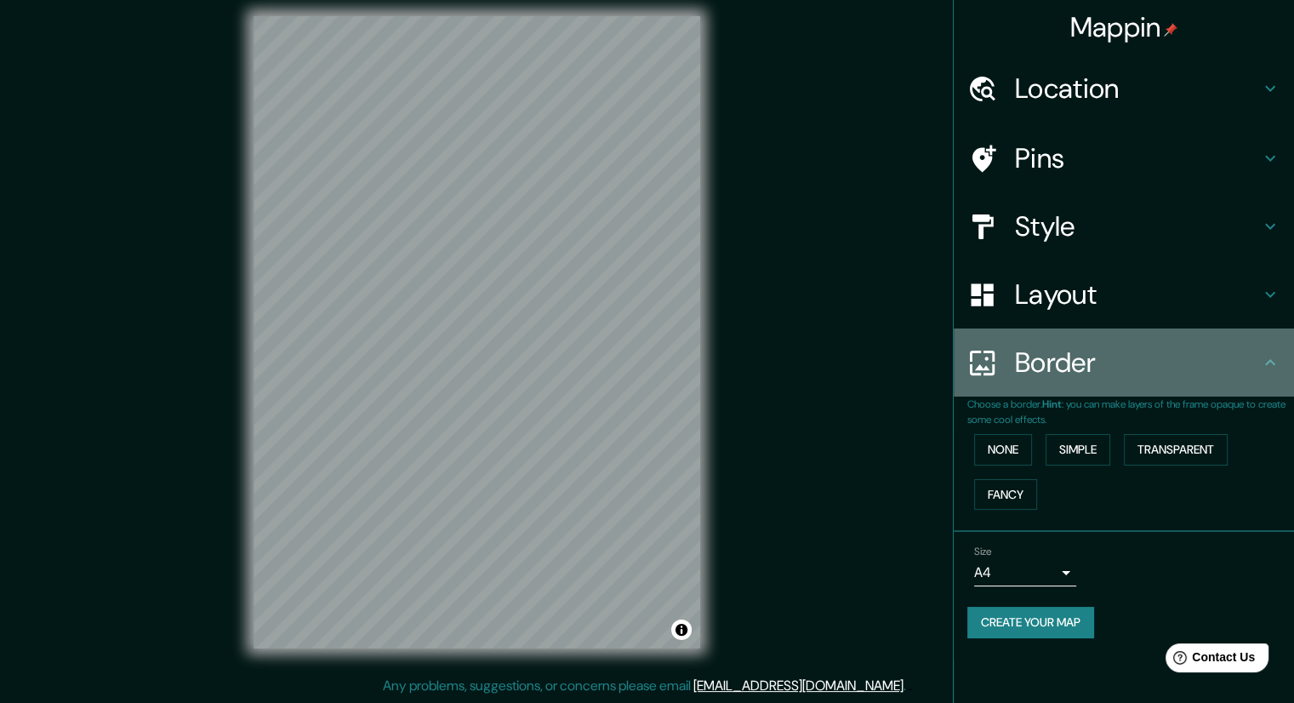
click at [1153, 368] on h4 "Border" at bounding box center [1137, 362] width 245 height 34
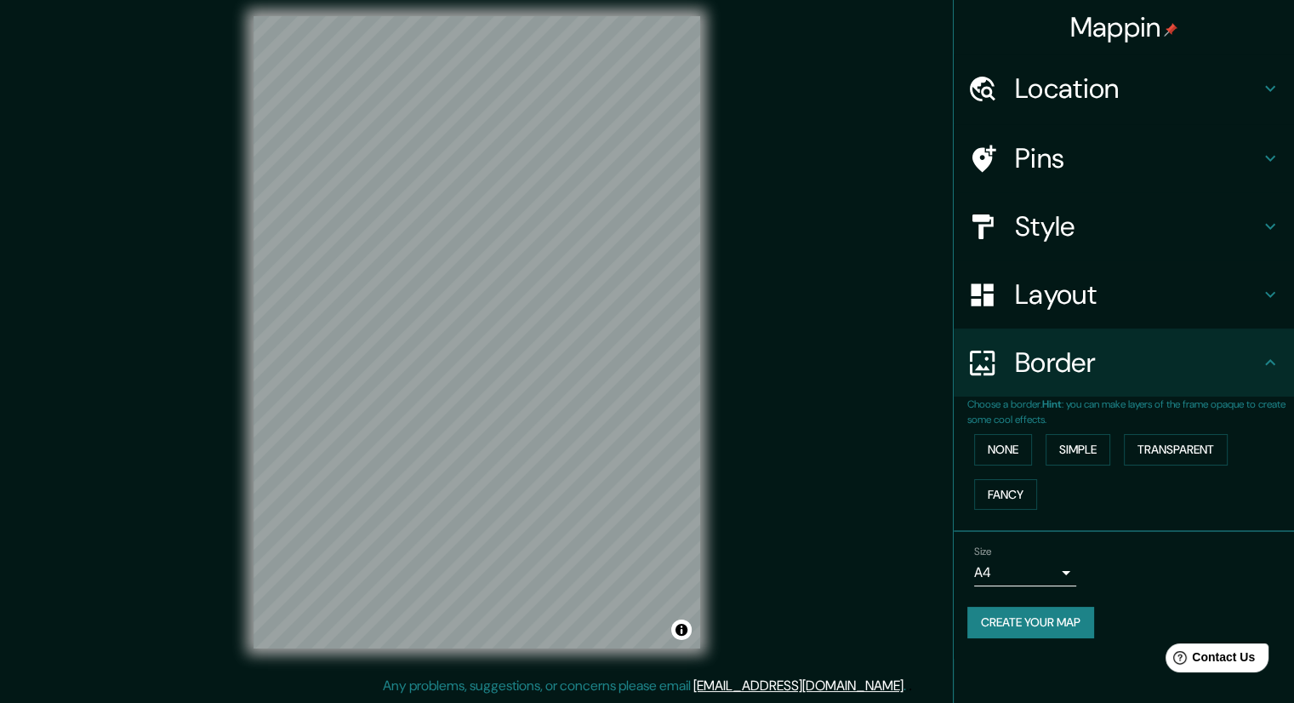
scroll to position [0, 0]
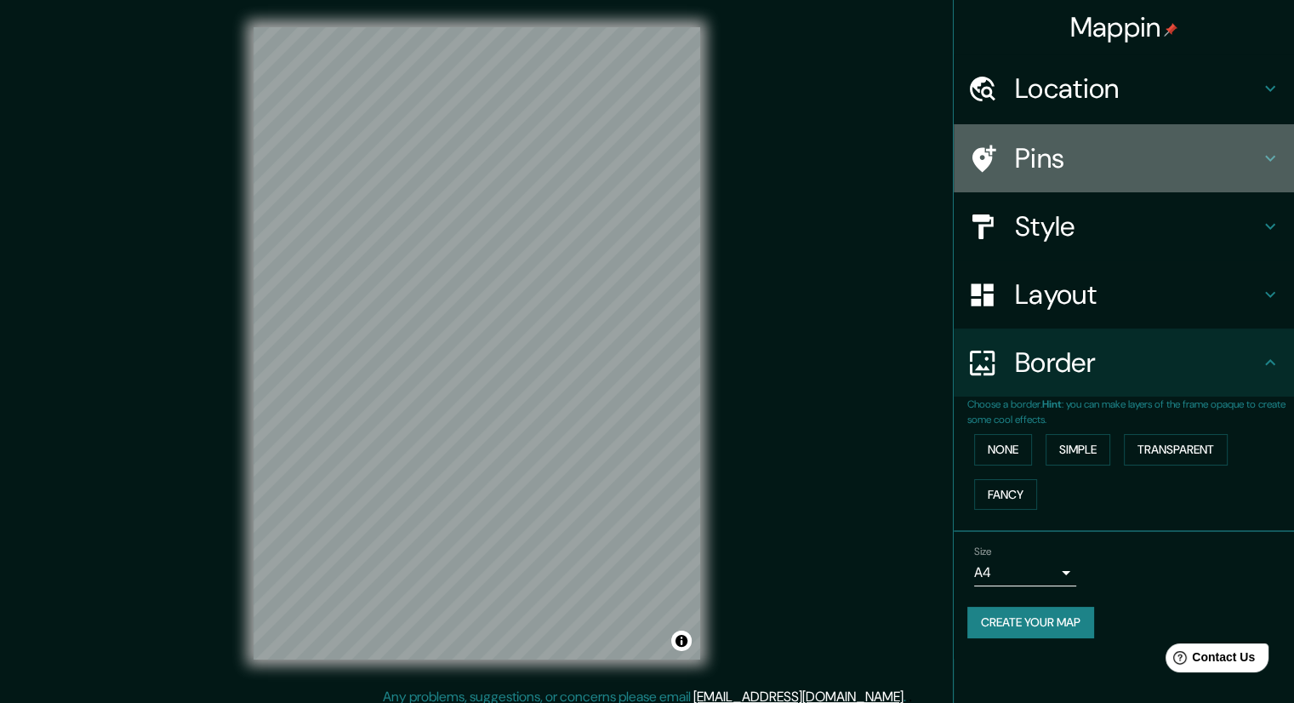
click at [1058, 168] on h4 "Pins" at bounding box center [1137, 158] width 245 height 34
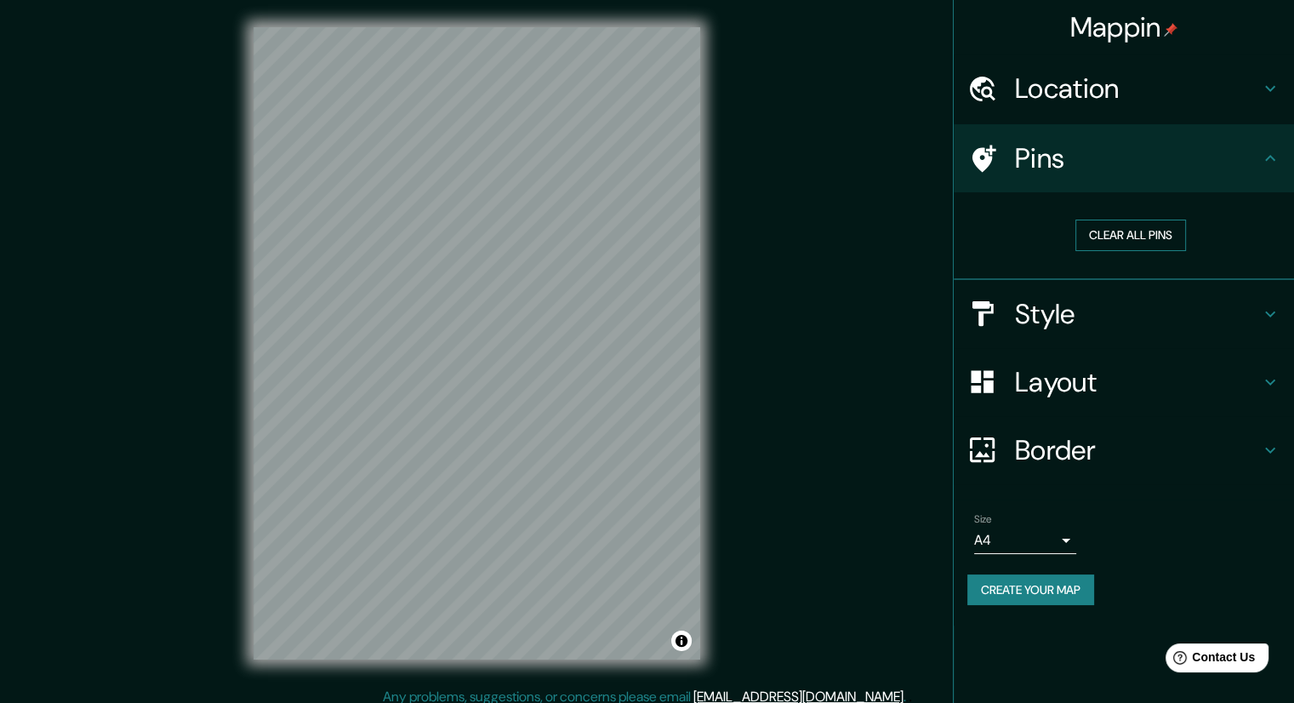
click at [1124, 233] on button "Clear all pins" at bounding box center [1130, 235] width 111 height 31
click at [1089, 312] on h4 "Style" at bounding box center [1137, 314] width 245 height 34
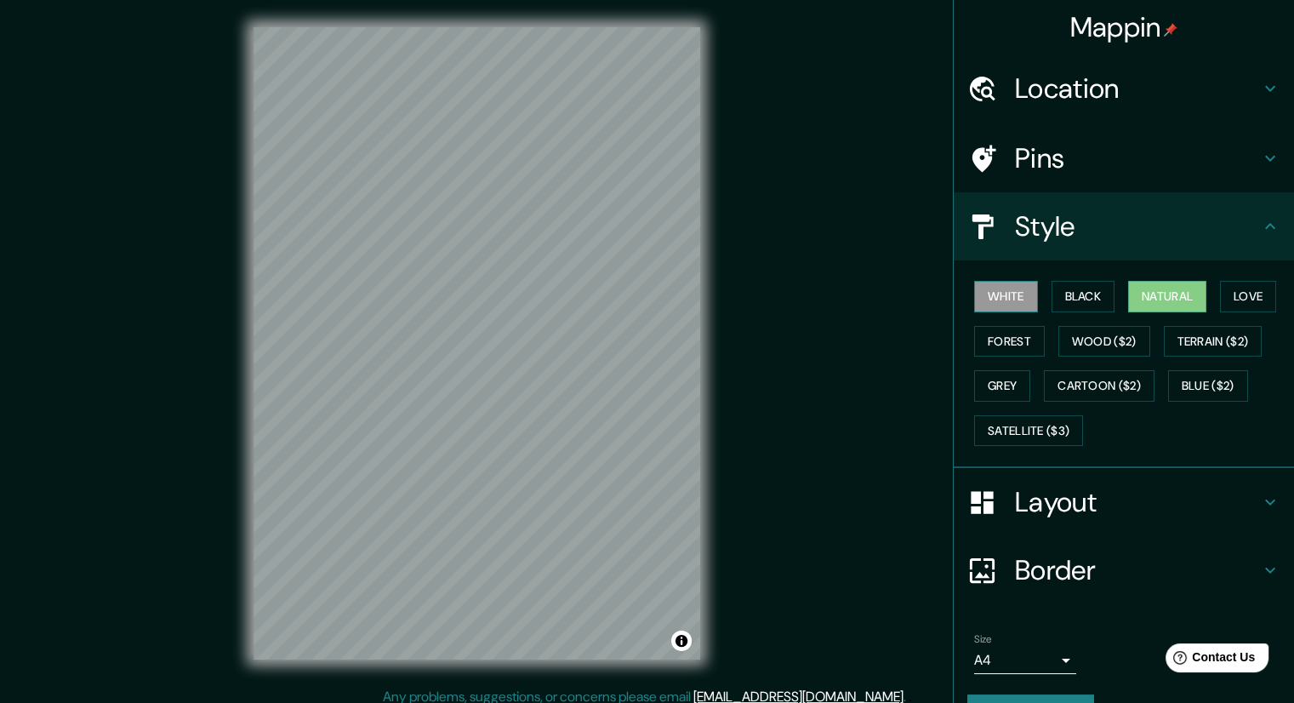
click at [984, 304] on button "White" at bounding box center [1006, 296] width 64 height 31
drag, startPoint x: 982, startPoint y: 430, endPoint x: 1126, endPoint y: 309, distance: 188.5
click at [983, 429] on button "Satellite ($3)" at bounding box center [1028, 430] width 109 height 31
click at [1157, 292] on button "Natural" at bounding box center [1167, 296] width 78 height 31
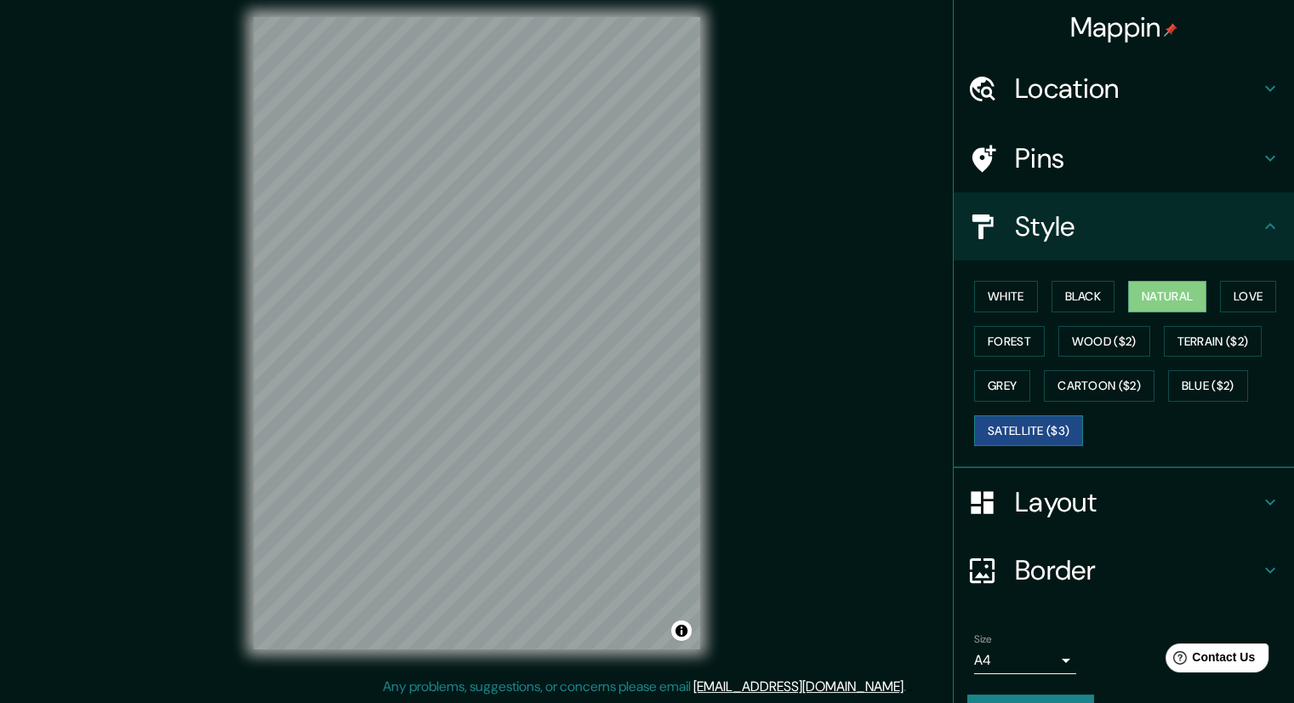
scroll to position [11, 0]
click at [1021, 415] on button "Satellite ($3)" at bounding box center [1028, 430] width 109 height 31
click at [1103, 372] on button "Cartoon ($2)" at bounding box center [1099, 385] width 111 height 31
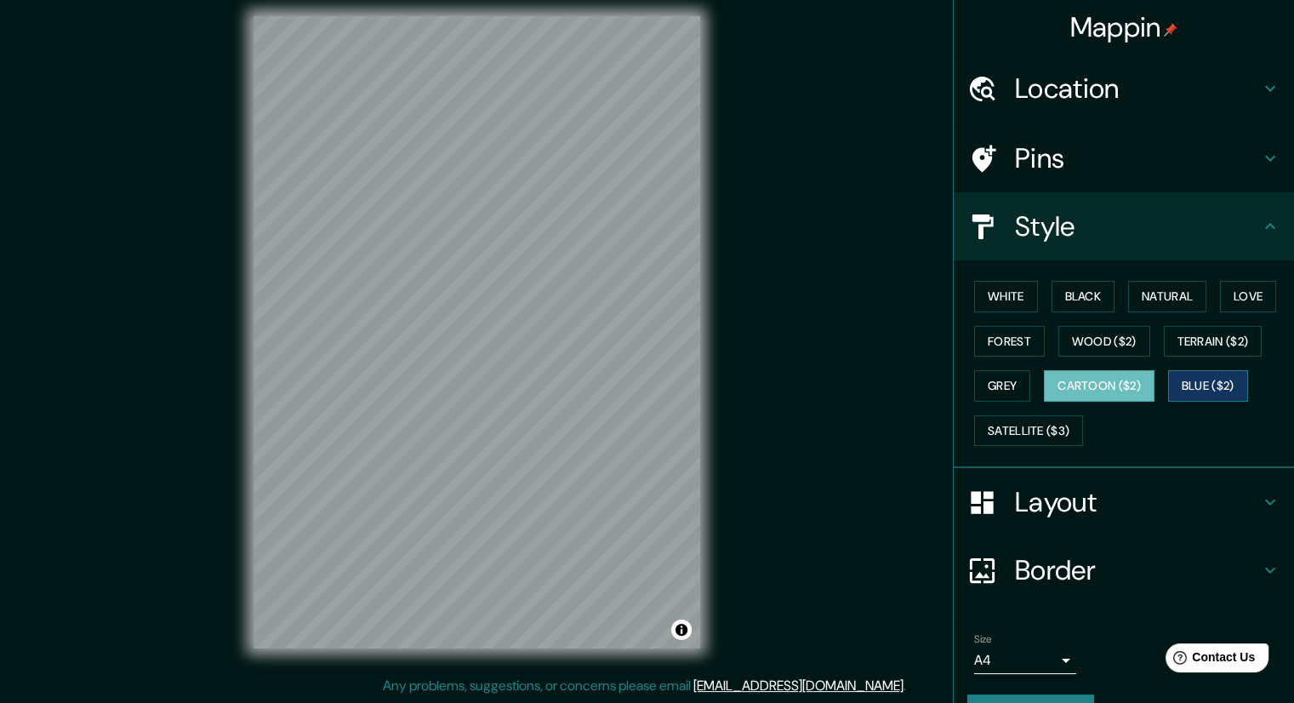
click at [1239, 385] on button "Blue ($2)" at bounding box center [1208, 385] width 80 height 31
click at [1237, 337] on button "Terrain ($2)" at bounding box center [1213, 341] width 99 height 31
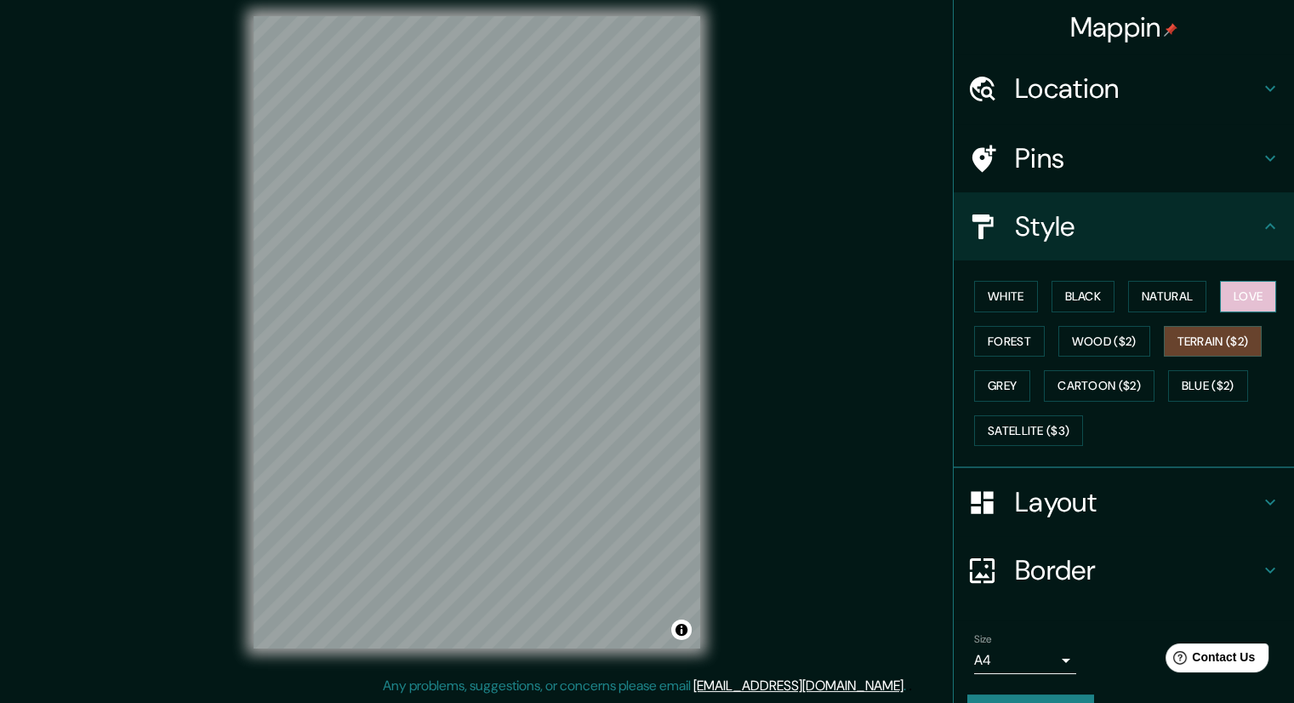
click at [1252, 298] on button "Love" at bounding box center [1248, 296] width 56 height 31
click at [1133, 293] on button "Natural" at bounding box center [1167, 296] width 78 height 31
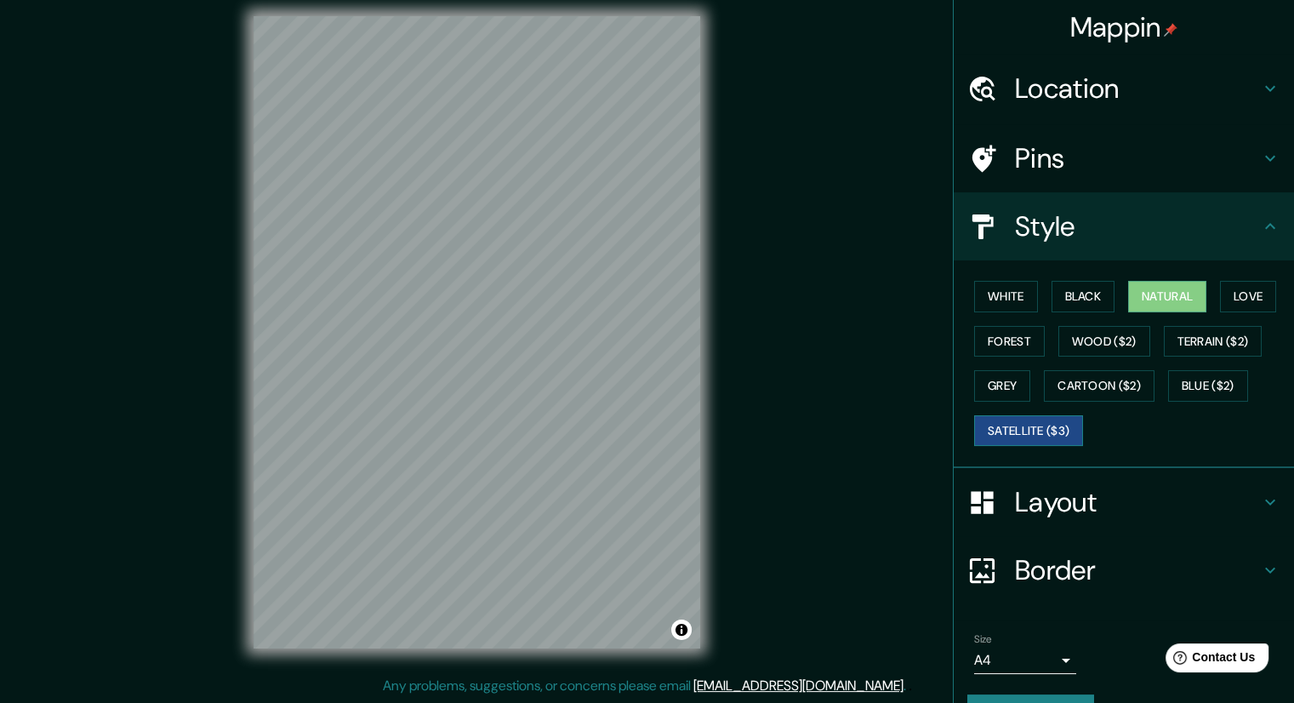
click at [992, 421] on button "Satellite ($3)" at bounding box center [1028, 430] width 109 height 31
